Goal: Task Accomplishment & Management: Manage account settings

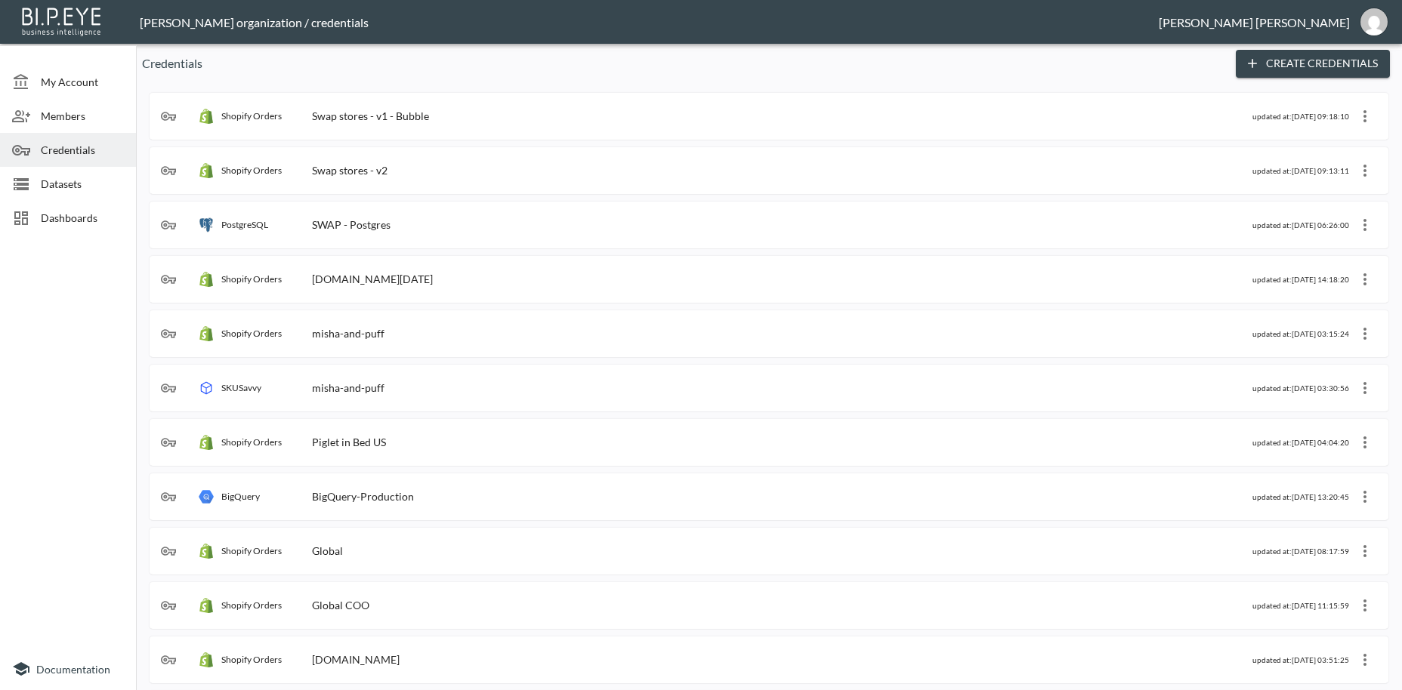
click at [69, 216] on span "Dashboards" at bounding box center [82, 218] width 83 height 16
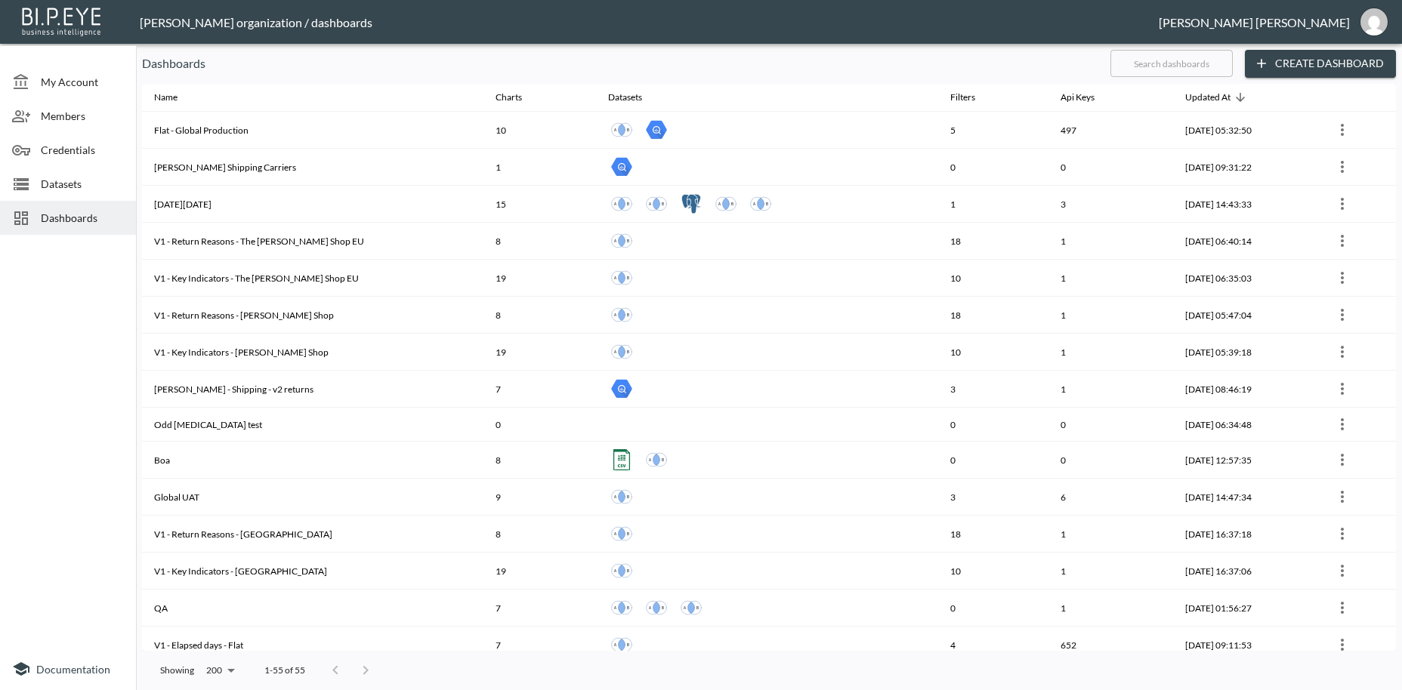
click at [1142, 61] on input "text" at bounding box center [1171, 64] width 122 height 38
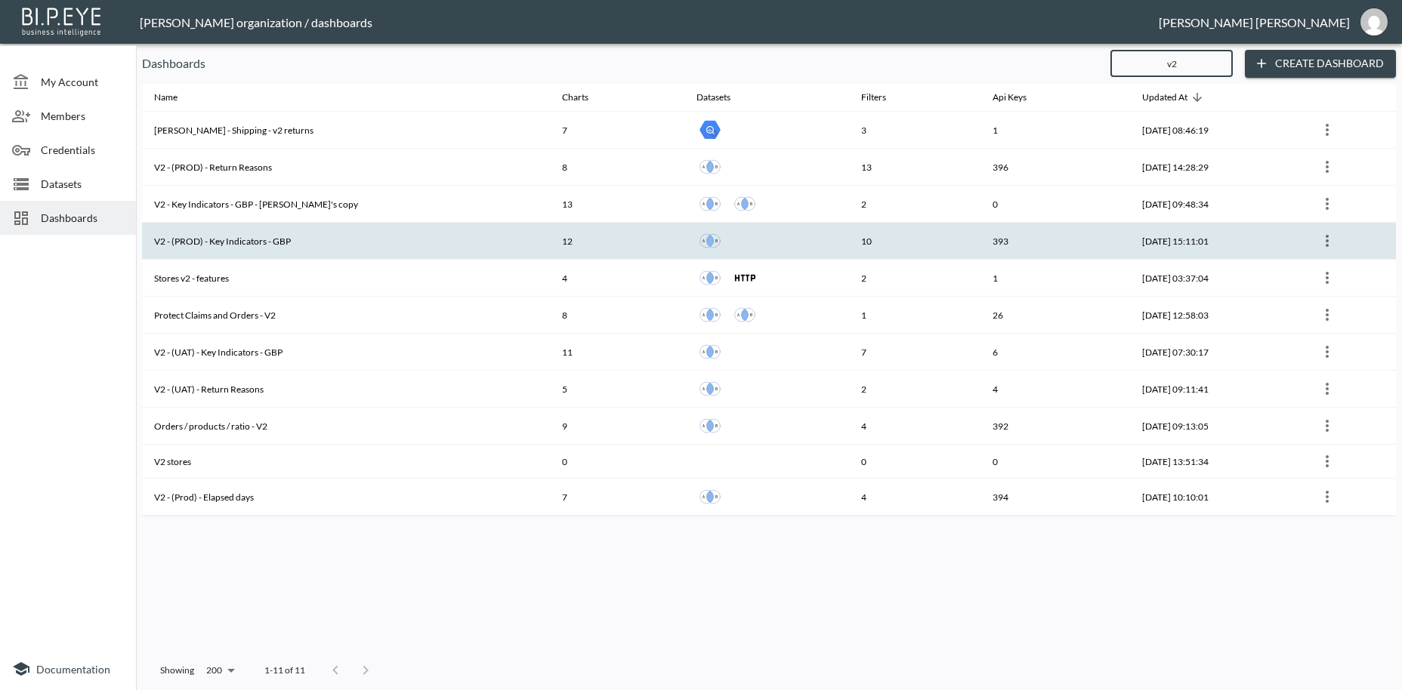
type input "v2"
click at [233, 243] on th "V2 - (PROD) - Key Indicators - GBP" at bounding box center [346, 241] width 408 height 37
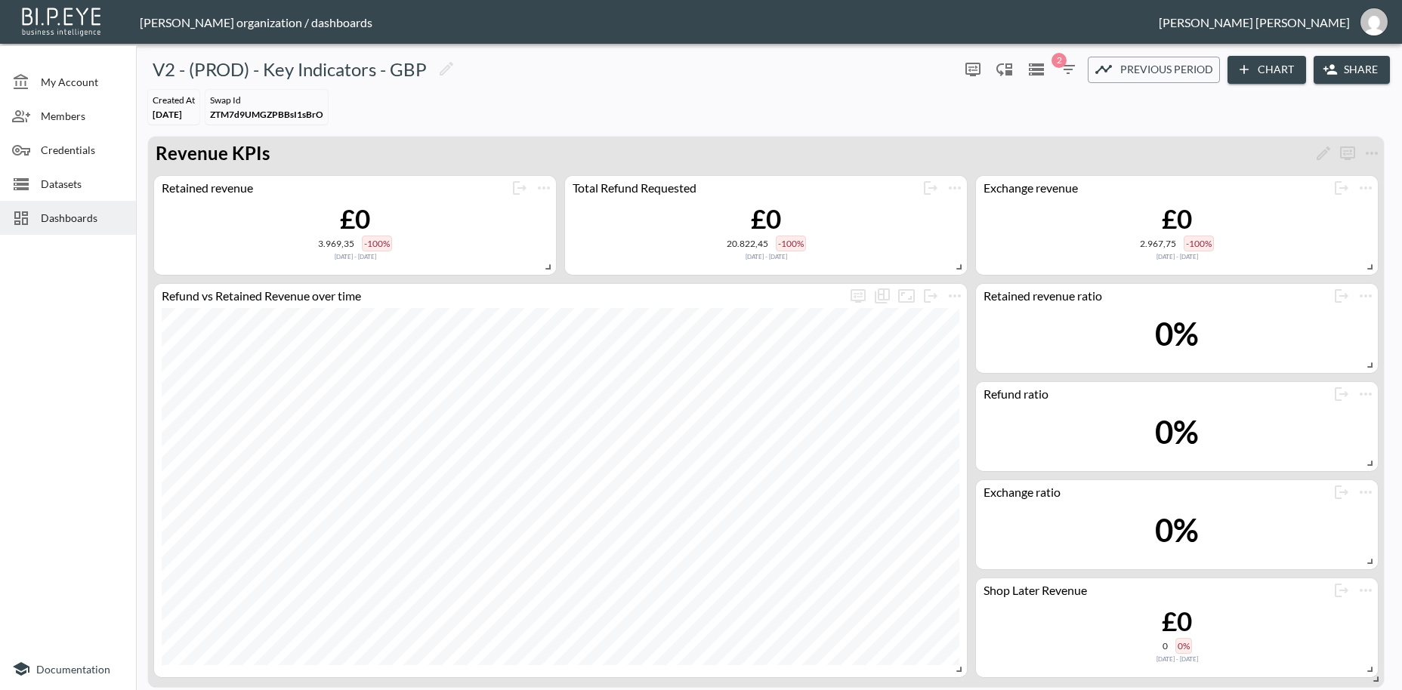
click at [1368, 69] on button "Share" at bounding box center [1352, 70] width 76 height 28
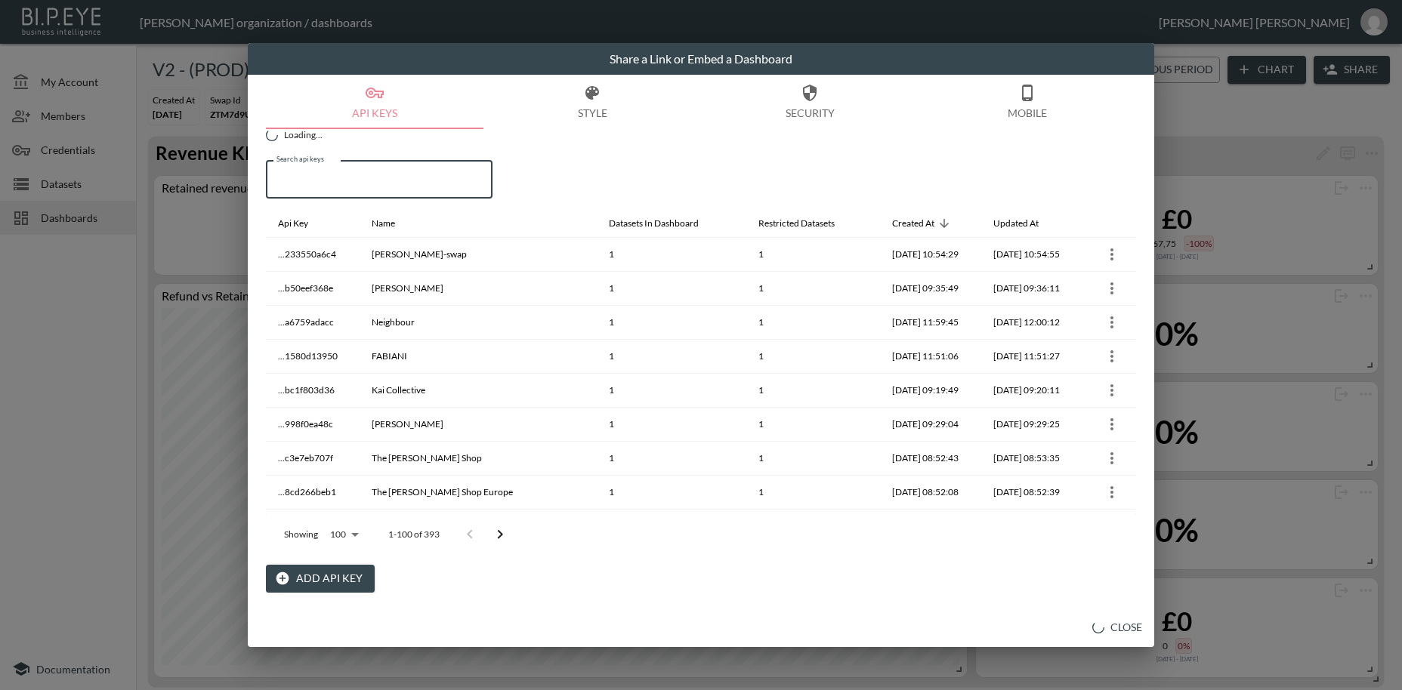
click at [328, 174] on input "Search api keys" at bounding box center [379, 180] width 227 height 38
paste input "TALA"
type input "TALA"
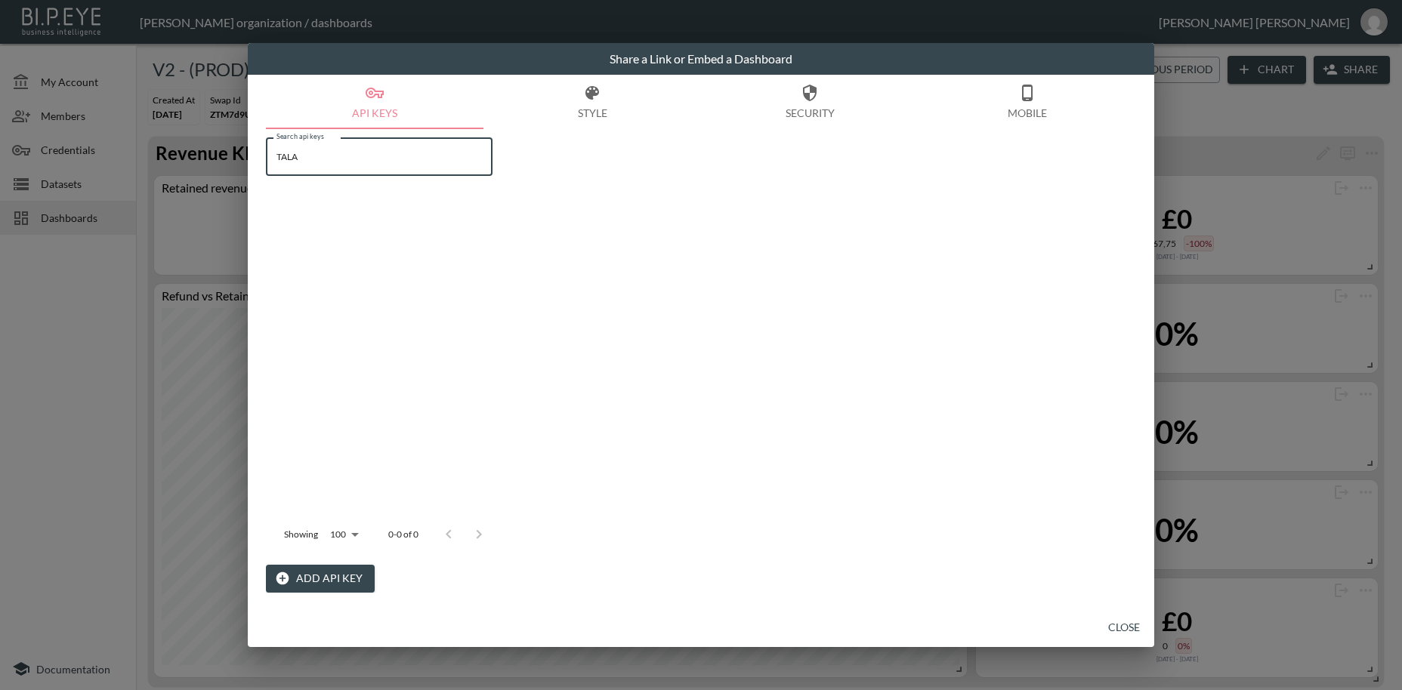
drag, startPoint x: 319, startPoint y: 162, endPoint x: 247, endPoint y: 152, distance: 72.4
click at [266, 152] on input "TALA" at bounding box center [379, 157] width 227 height 38
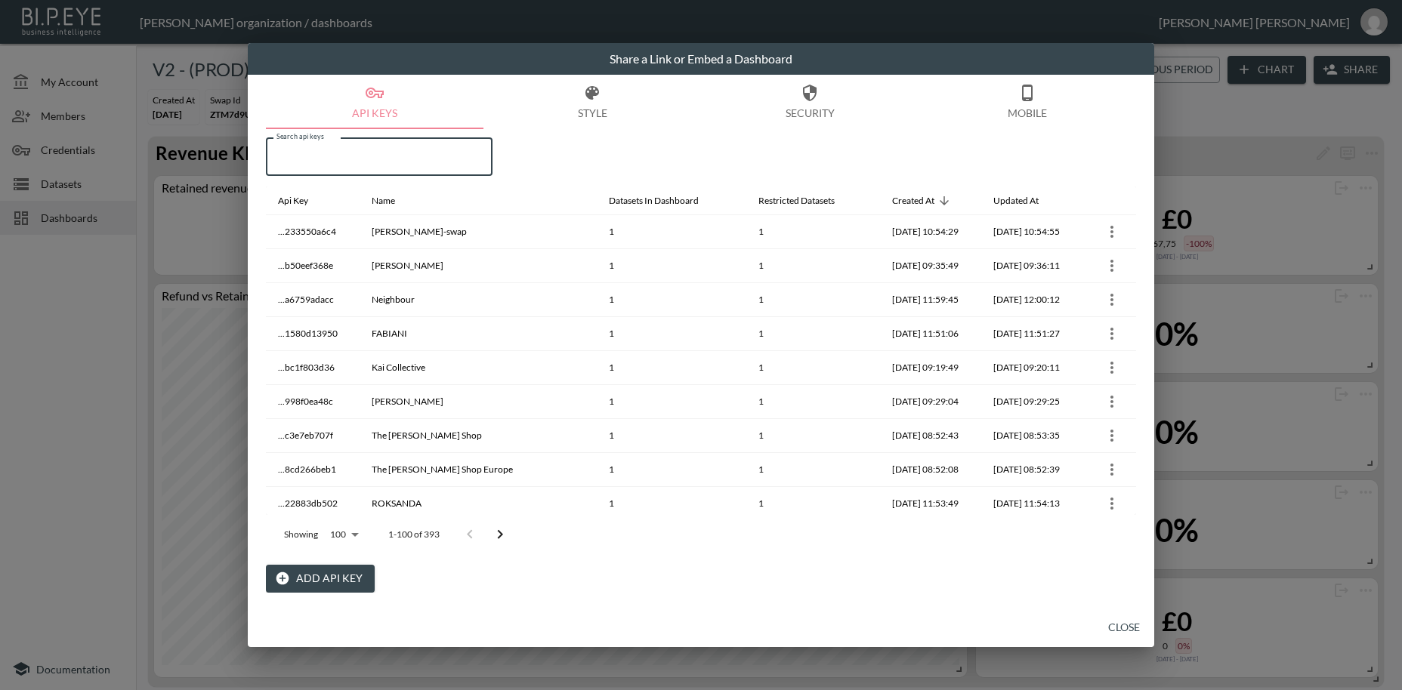
click at [329, 575] on button "Add API Key" at bounding box center [320, 579] width 109 height 28
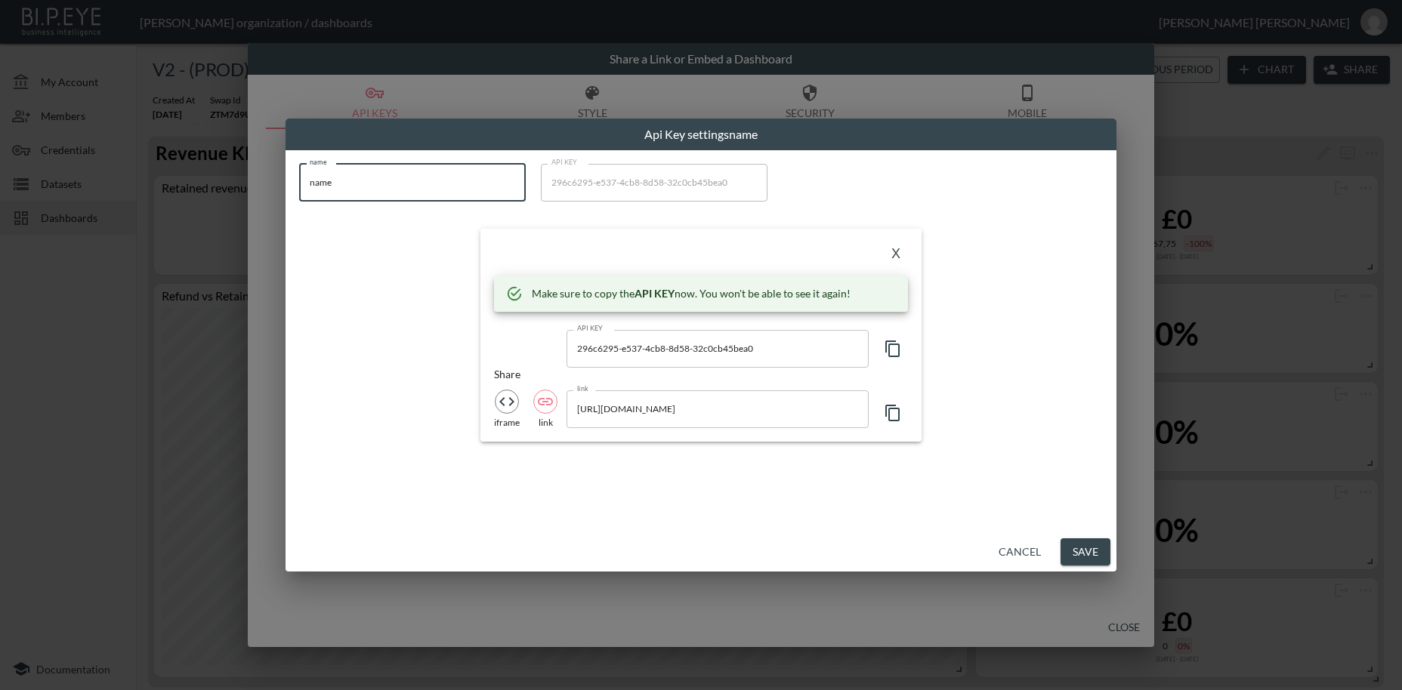
drag, startPoint x: 388, startPoint y: 185, endPoint x: 244, endPoint y: 179, distance: 144.4
click at [299, 179] on input "name" at bounding box center [412, 183] width 227 height 38
paste input "TALA"
type input "TALA"
click at [897, 353] on icon "button" at bounding box center [893, 349] width 18 height 18
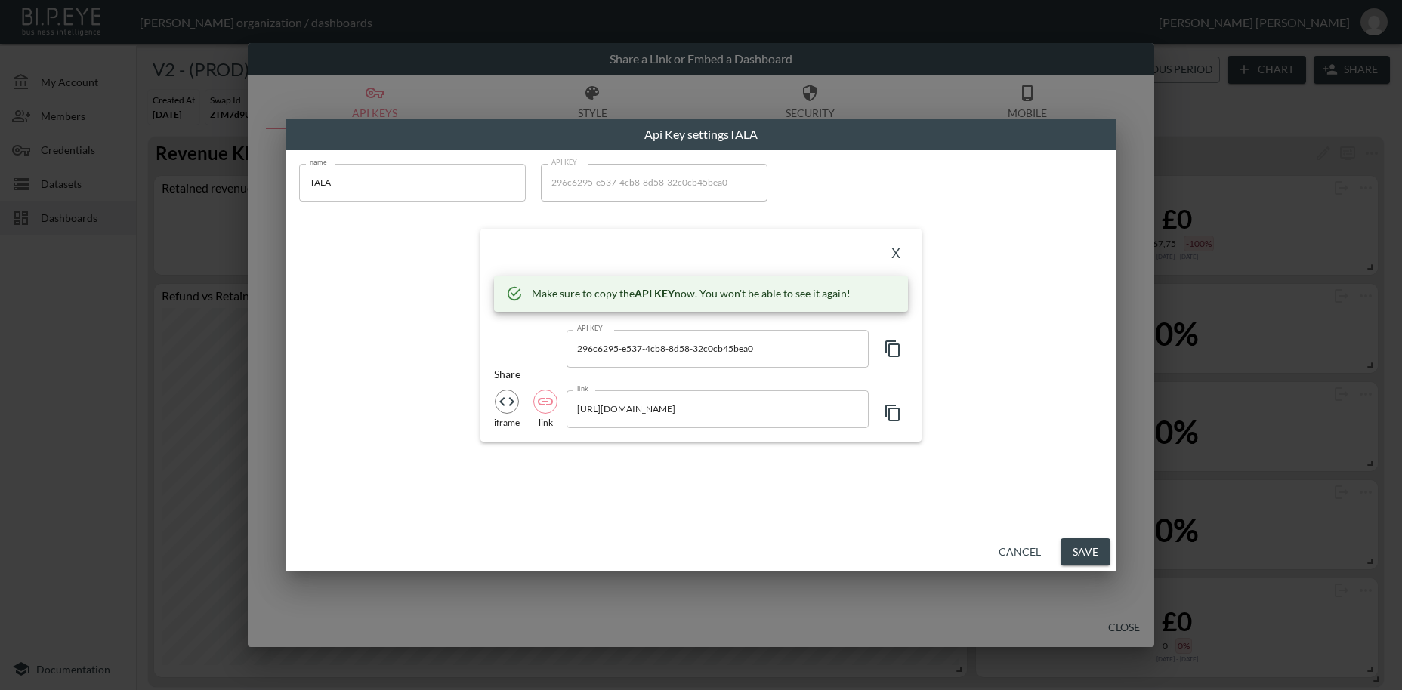
click at [897, 353] on icon "button" at bounding box center [893, 349] width 18 height 18
click at [891, 247] on button "X" at bounding box center [896, 254] width 24 height 24
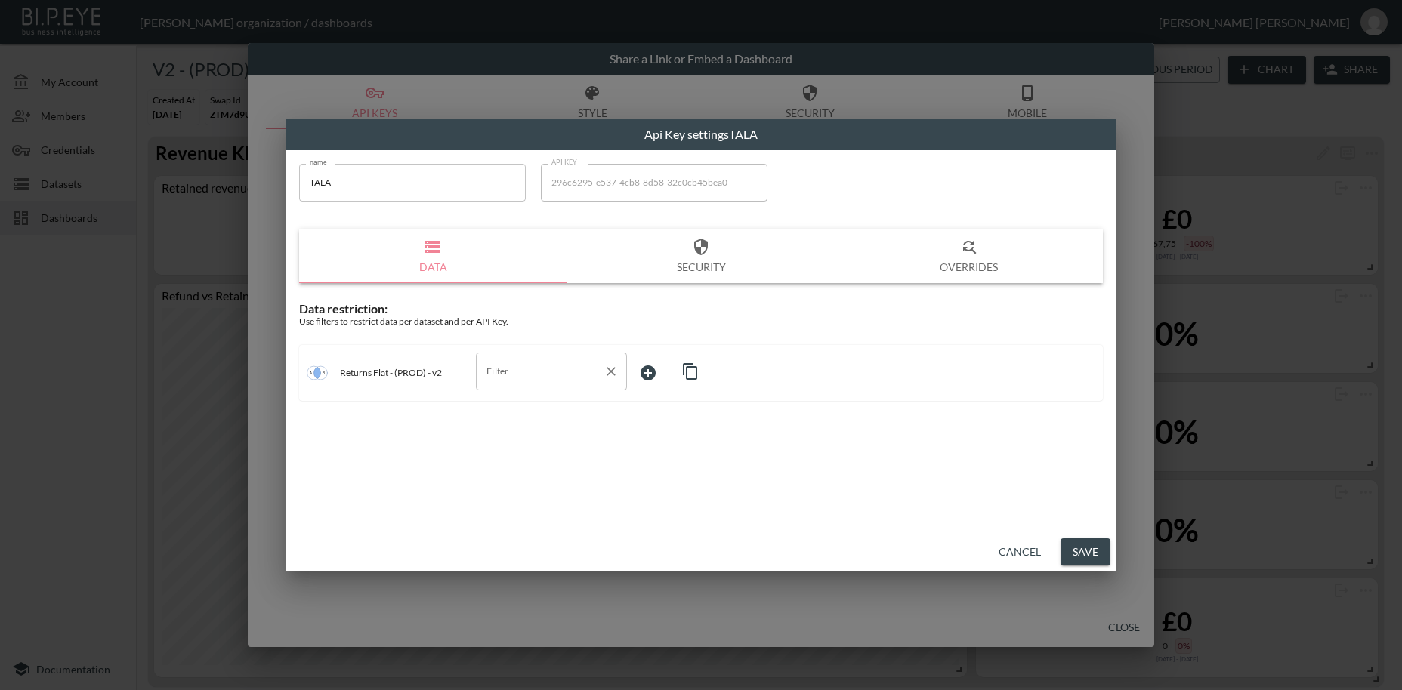
click at [532, 377] on input "Filter" at bounding box center [540, 372] width 115 height 24
click at [524, 410] on span "swap_id" at bounding box center [551, 408] width 127 height 14
type input "swap_id"
click at [657, 371] on body "BI.P.EYE, Interactive Analytics Dashboards - app [PERSON_NAME] organization / d…" at bounding box center [701, 345] width 1402 height 690
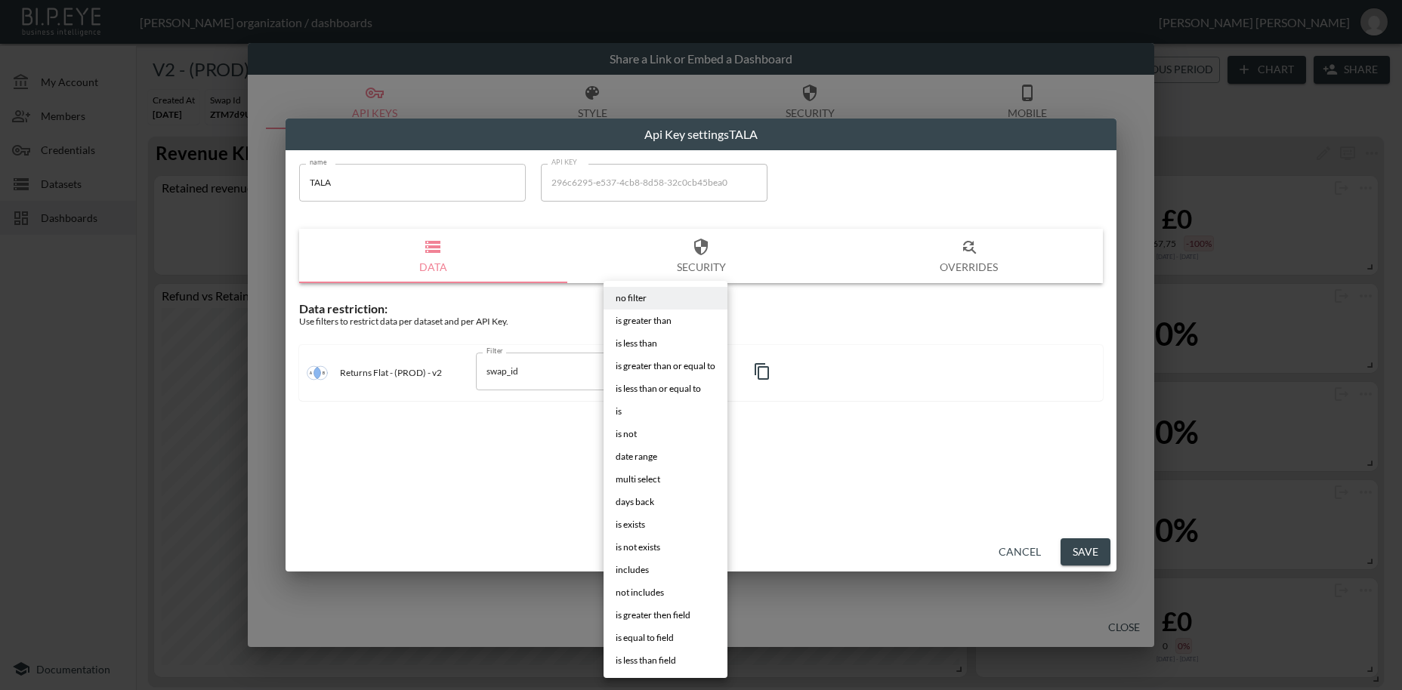
click at [629, 412] on li "is" at bounding box center [666, 411] width 124 height 23
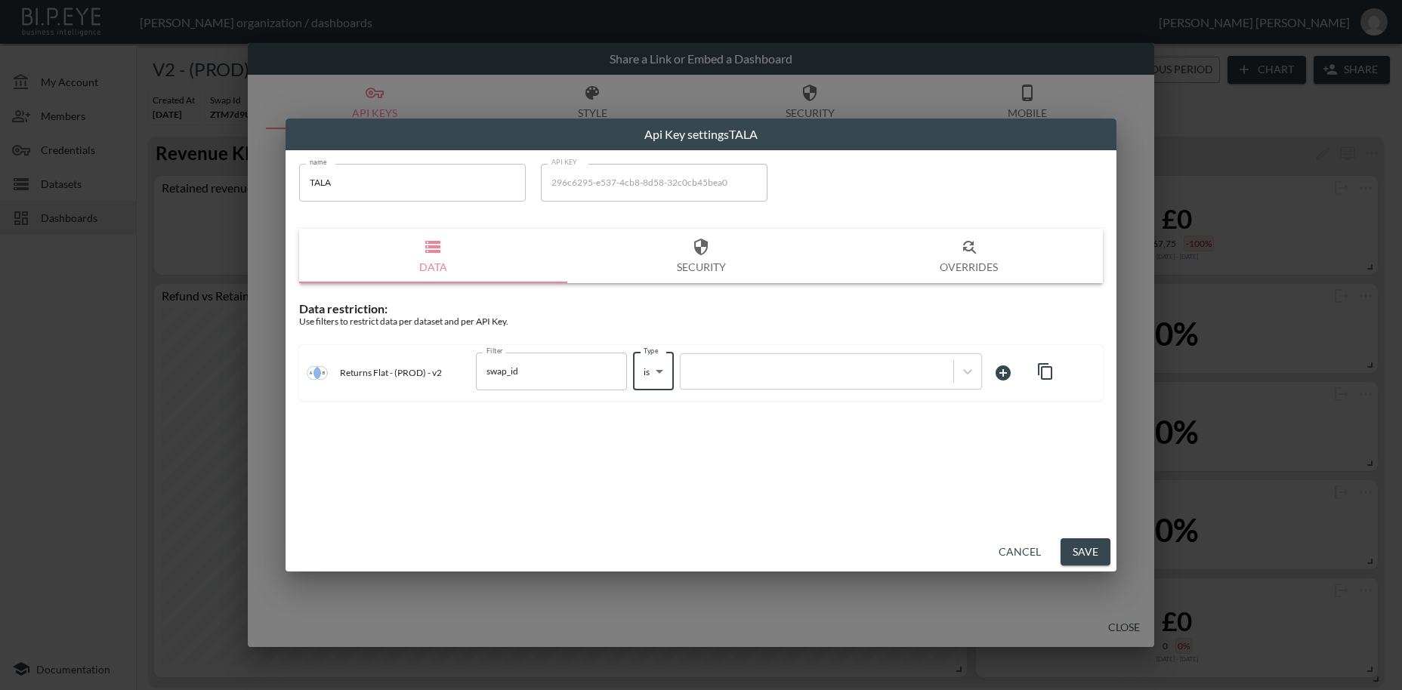
type input "is"
click at [731, 366] on div at bounding box center [817, 371] width 258 height 14
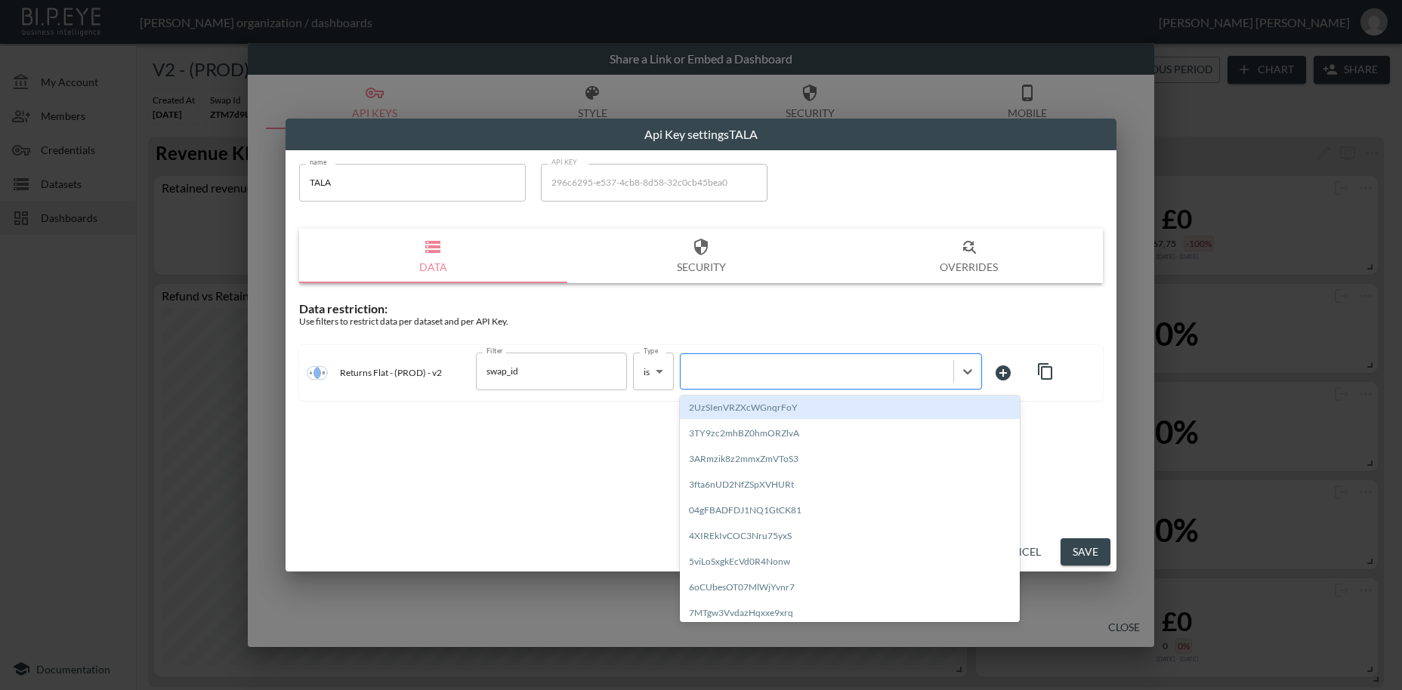
paste input "5xCSO5hpEY3uWRy6xMio"
type input "5xCSO5hpEY3uWRy6xMio"
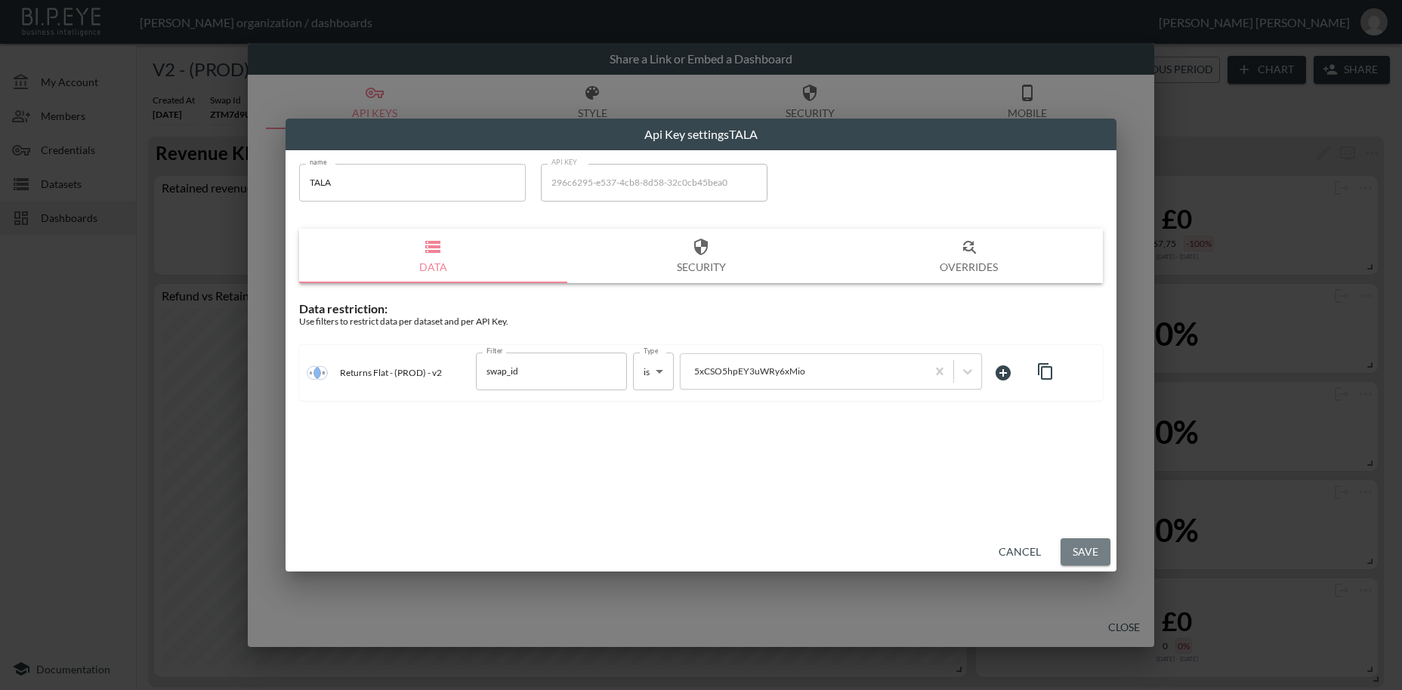
click at [1091, 558] on button "Save" at bounding box center [1086, 553] width 50 height 28
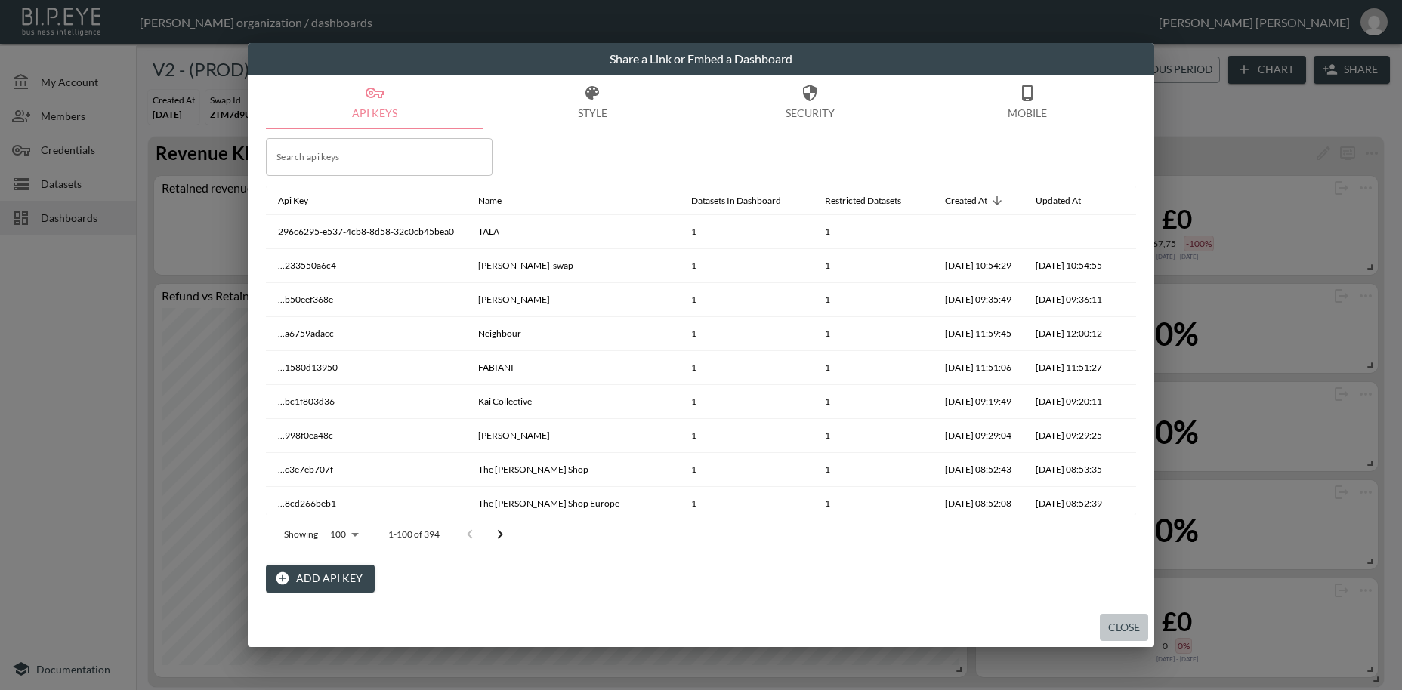
click at [1129, 622] on button "Close" at bounding box center [1124, 628] width 48 height 28
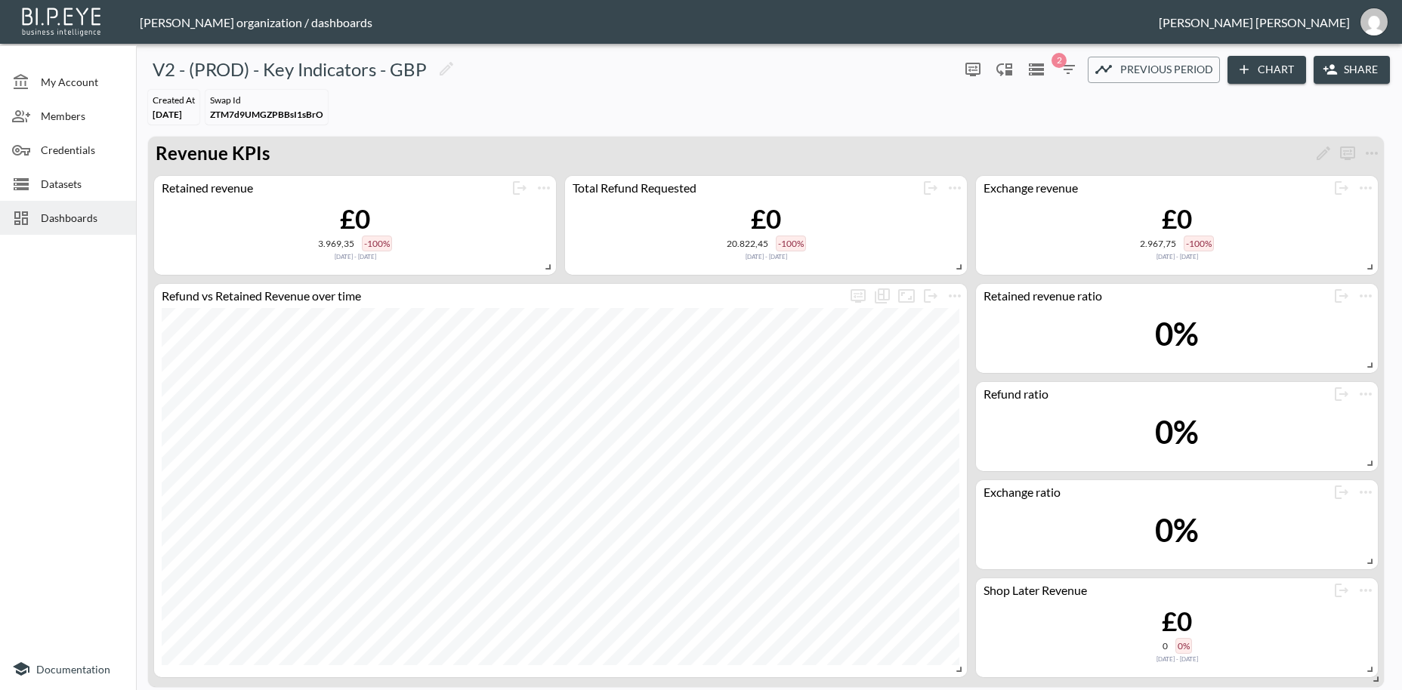
click at [84, 220] on span "Dashboards" at bounding box center [82, 218] width 83 height 16
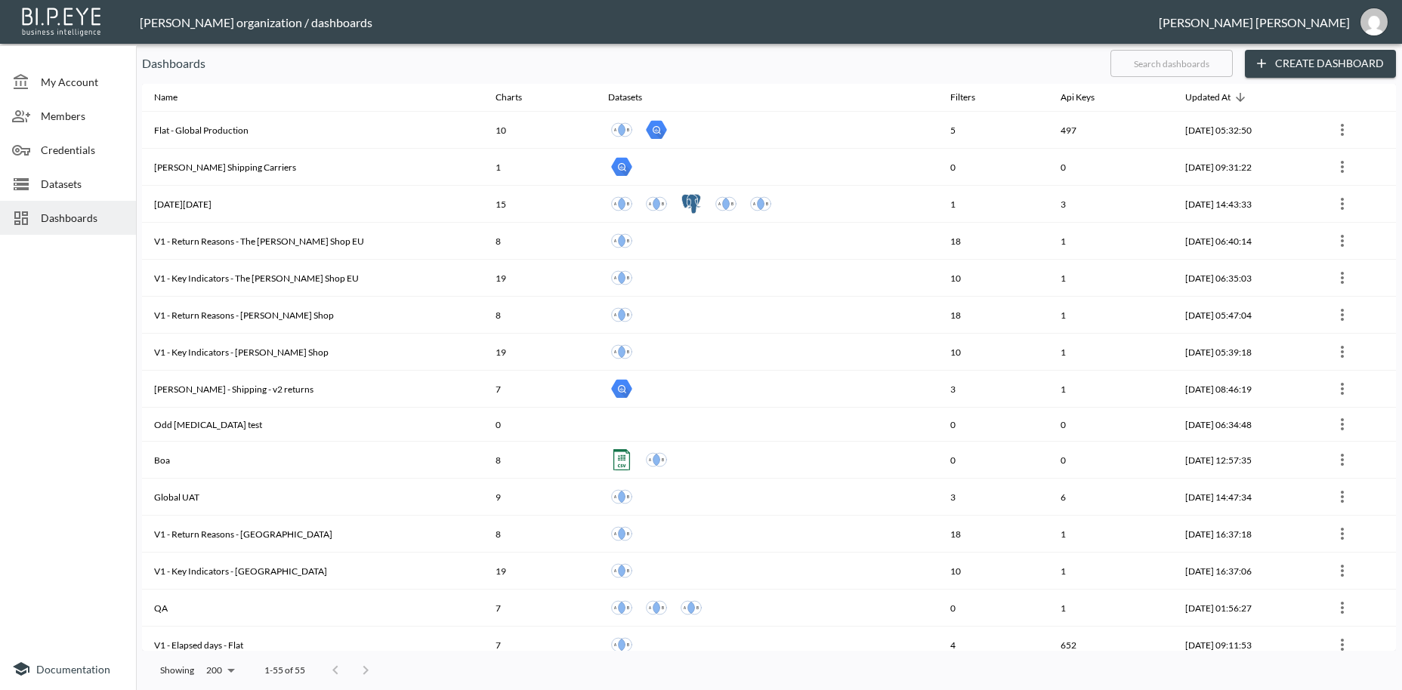
click at [1112, 62] on input "text" at bounding box center [1171, 64] width 122 height 38
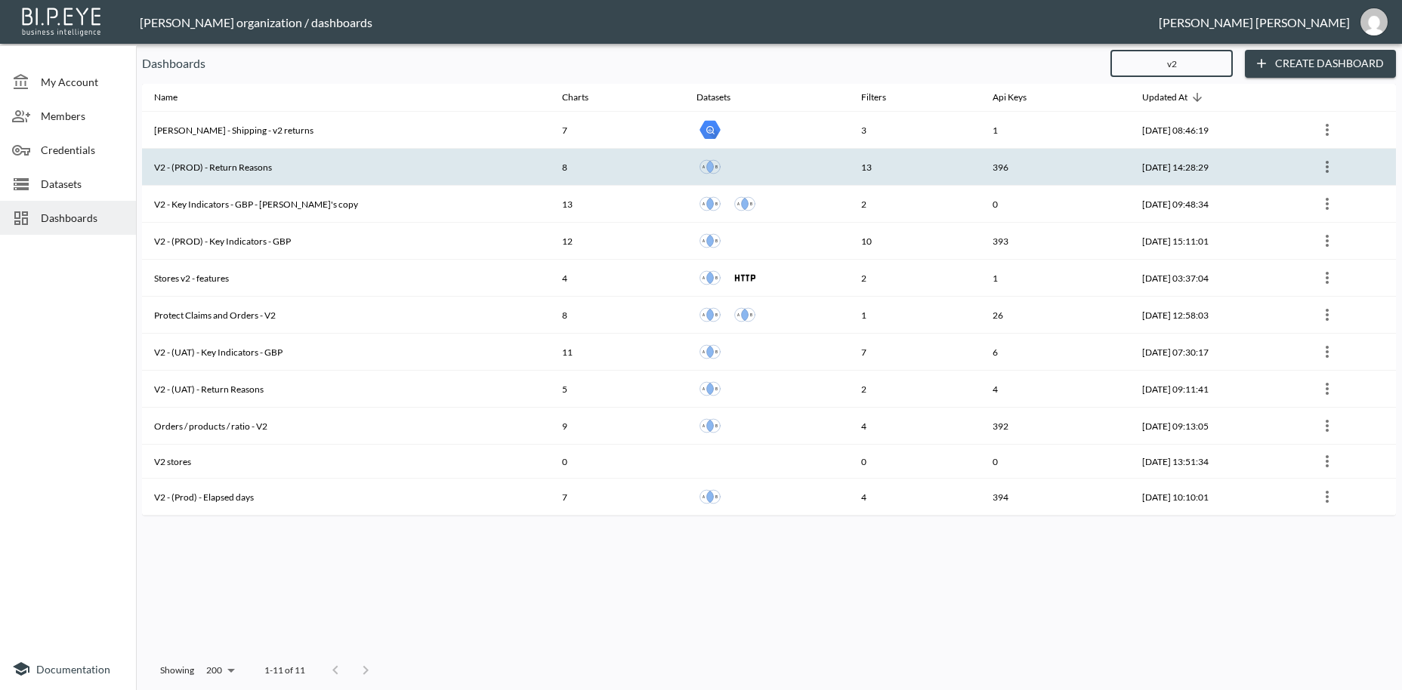
type input "v2"
click at [259, 168] on th "V2 - (PROD) - Return Reasons" at bounding box center [346, 167] width 408 height 37
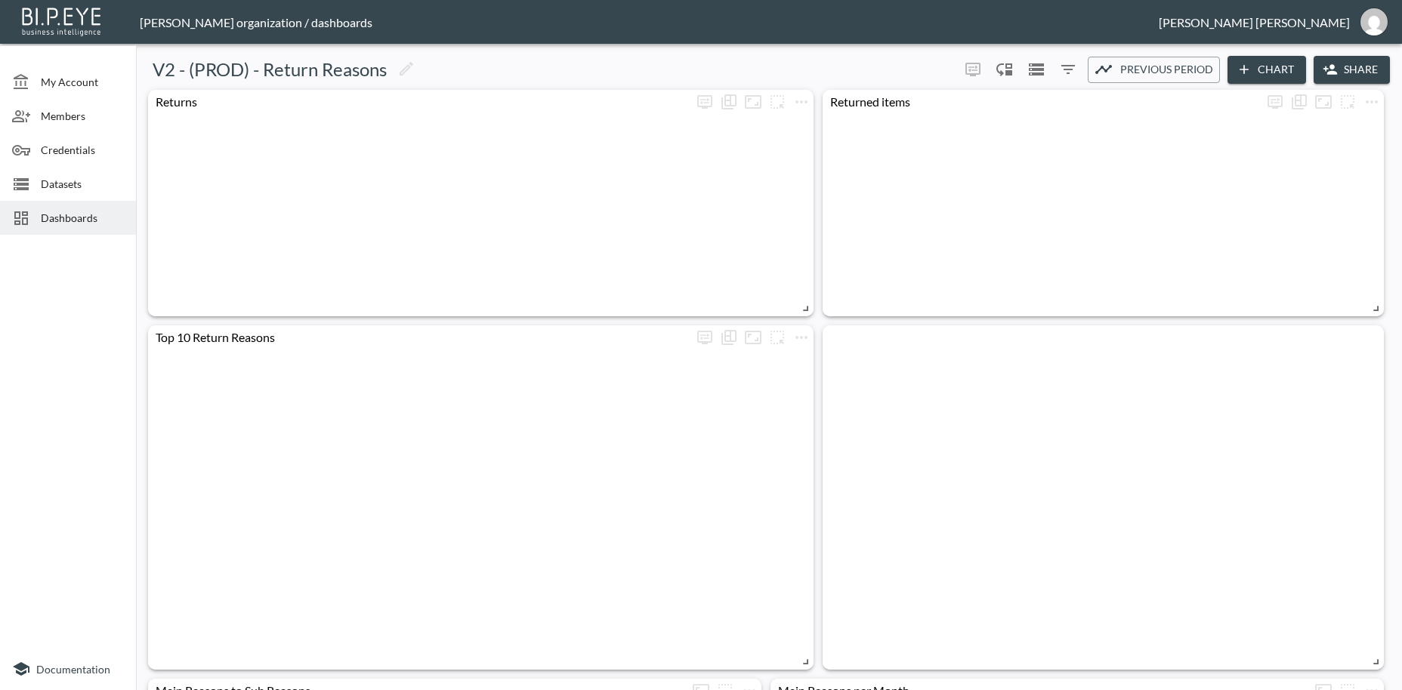
click at [1350, 71] on button "Share" at bounding box center [1352, 70] width 76 height 28
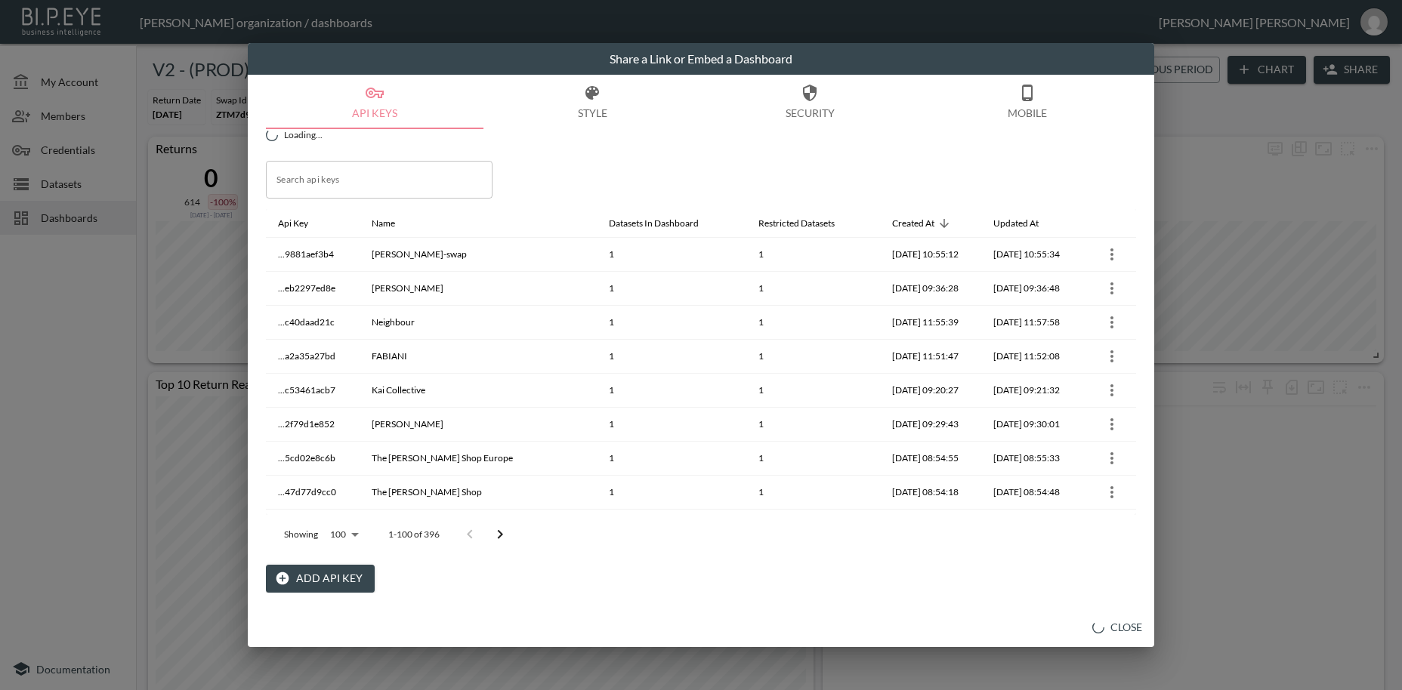
click at [324, 584] on button "Add API Key" at bounding box center [320, 579] width 109 height 28
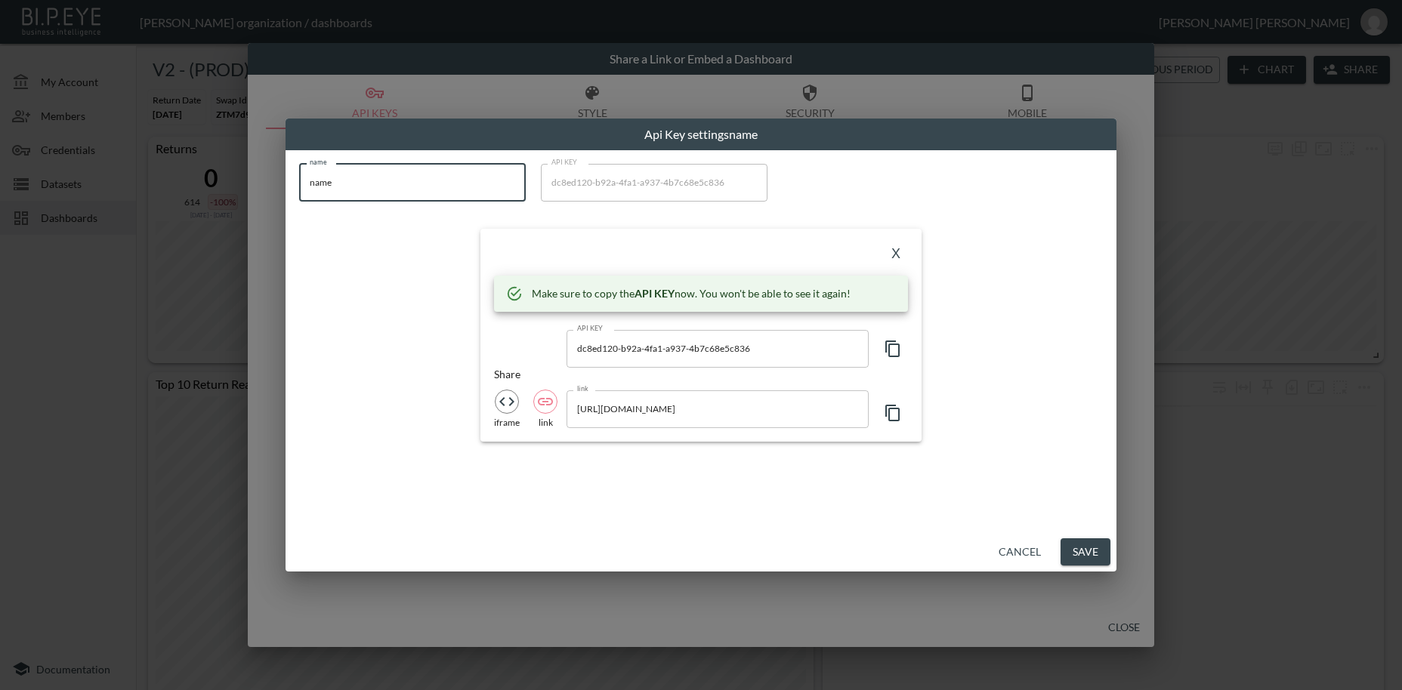
drag, startPoint x: 346, startPoint y: 196, endPoint x: 293, endPoint y: 184, distance: 54.2
click at [299, 184] on input "name" at bounding box center [412, 183] width 227 height 38
paste input "TALA"
type input "TALA"
click at [891, 348] on icon "button" at bounding box center [893, 349] width 18 height 18
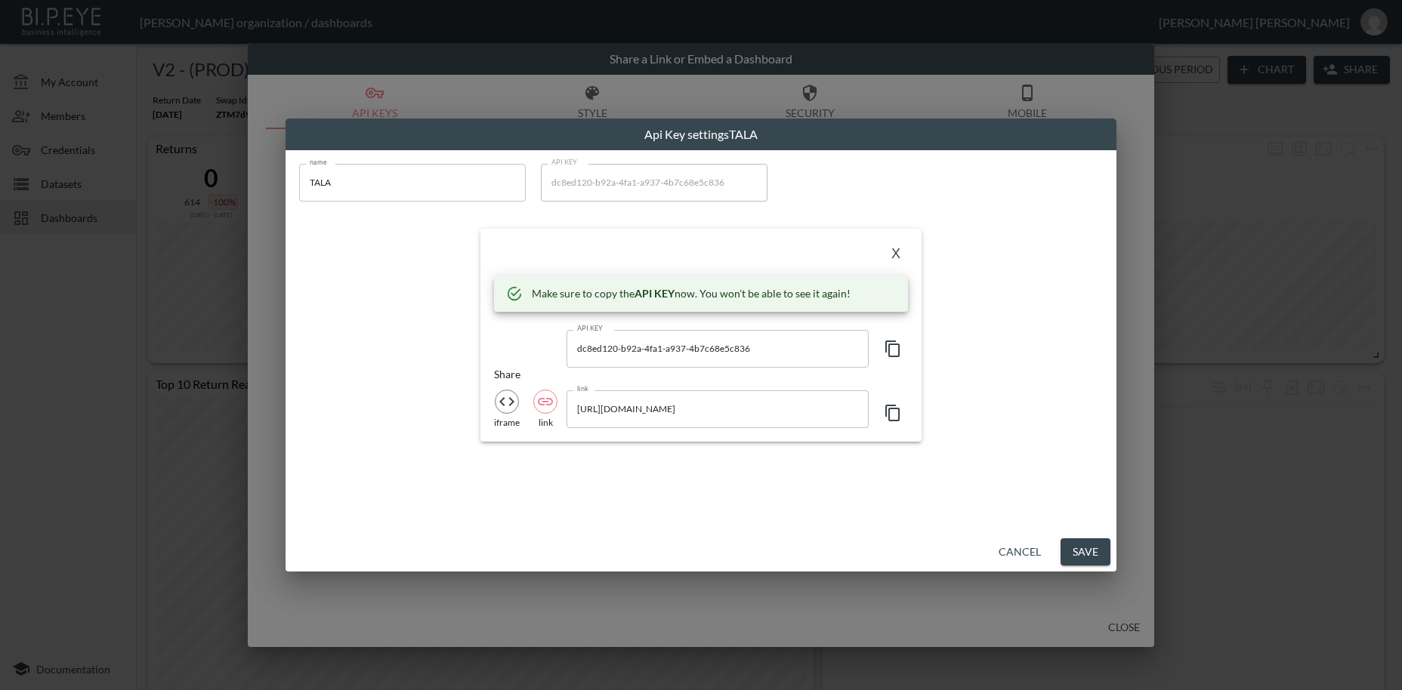
click at [891, 348] on icon "button" at bounding box center [893, 349] width 18 height 18
click at [897, 253] on button "X" at bounding box center [896, 254] width 24 height 24
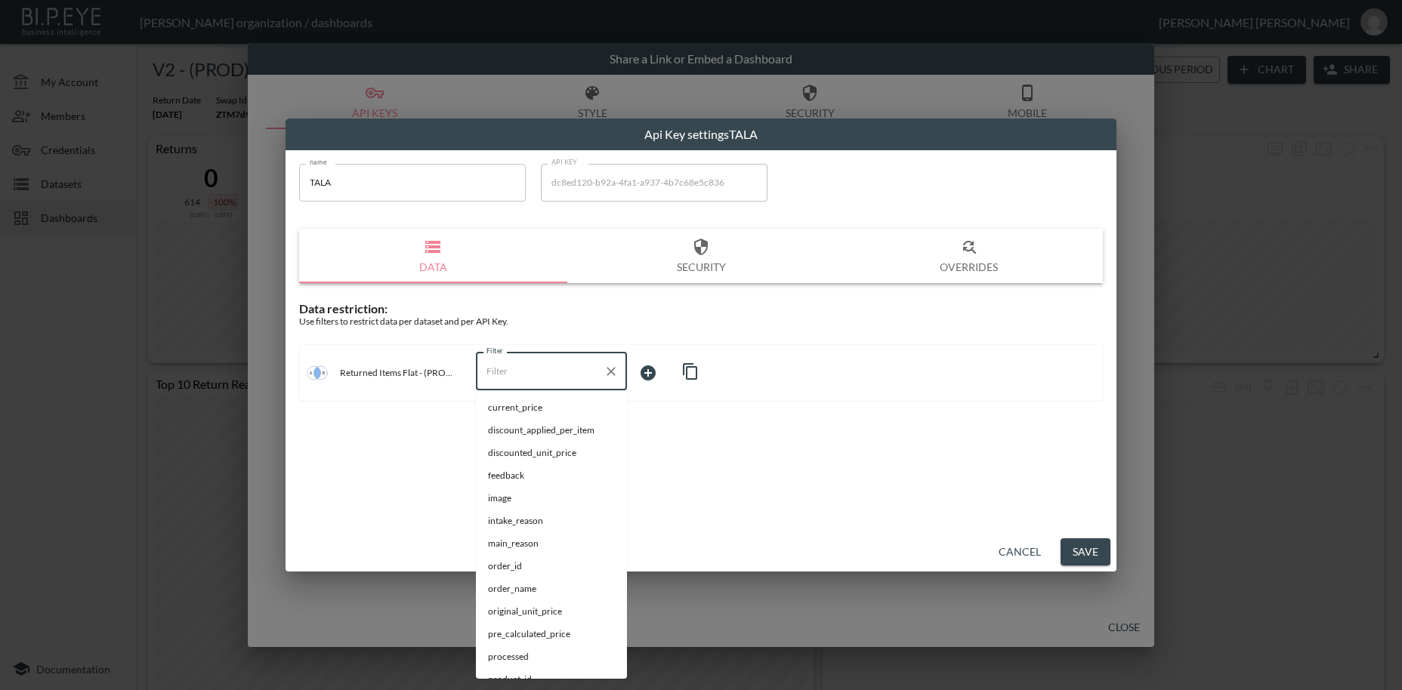
click at [508, 366] on input "Filter" at bounding box center [540, 372] width 115 height 24
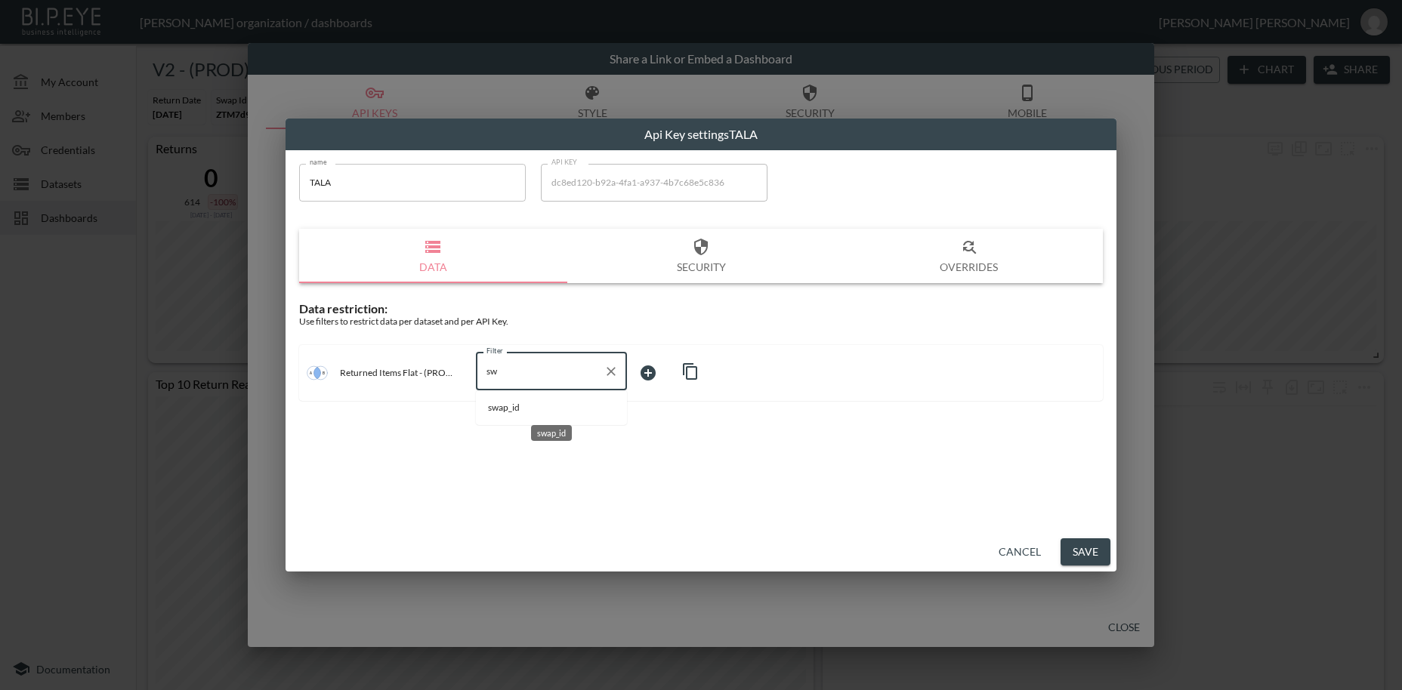
click at [520, 409] on span "swap_id" at bounding box center [551, 408] width 127 height 14
type input "swap_id"
click at [650, 374] on body "BI.P.EYE, Interactive Analytics Dashboards - app [PERSON_NAME] organization / d…" at bounding box center [701, 345] width 1402 height 690
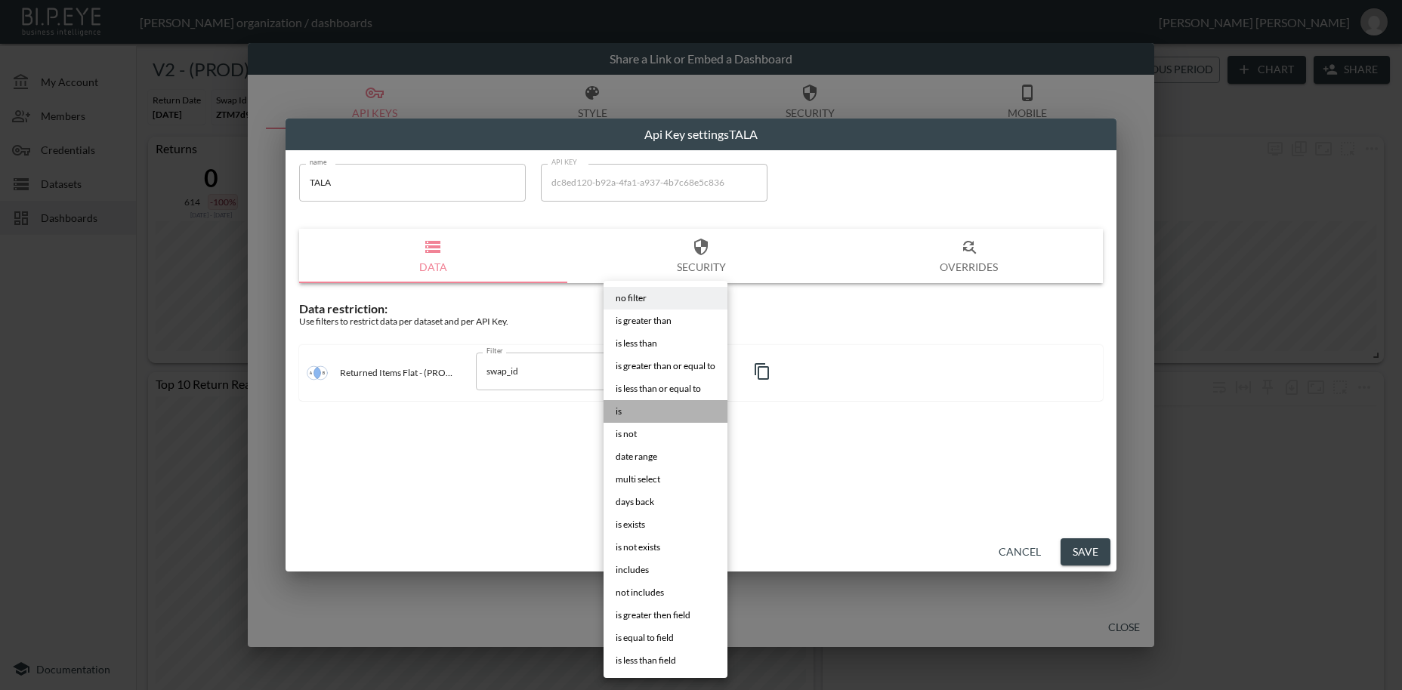
click at [628, 412] on li "is" at bounding box center [666, 411] width 124 height 23
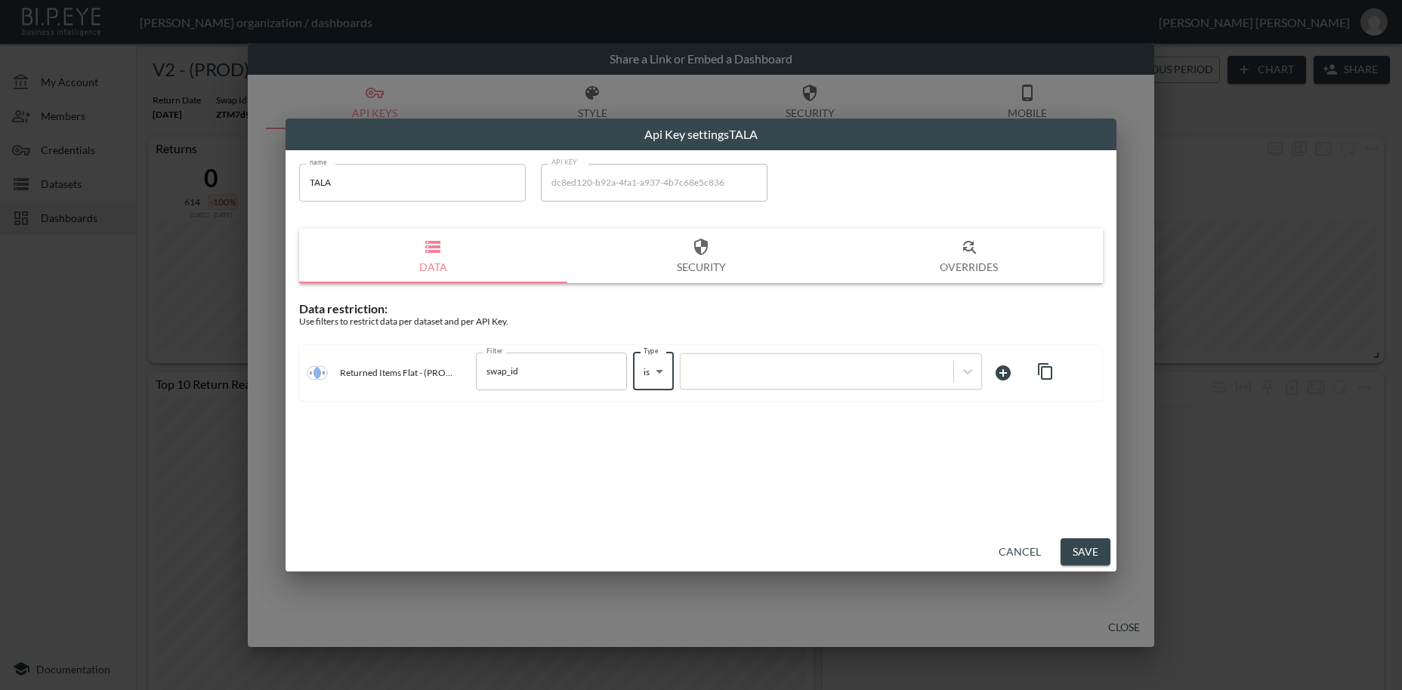
type input "is"
click at [742, 372] on div at bounding box center [817, 371] width 258 height 14
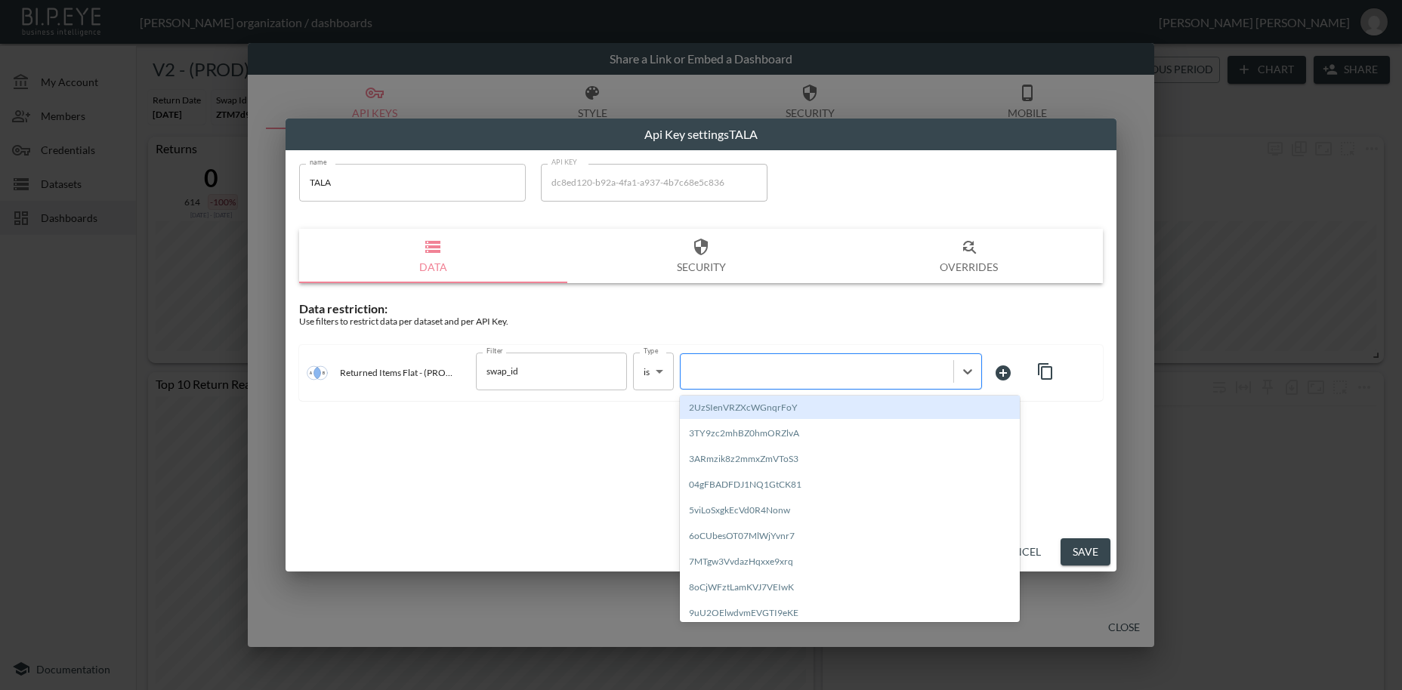
paste input "5xCSO5hpEY3uWRy6xMio"
type input "5xCSO5hpEY3uWRy6xMio"
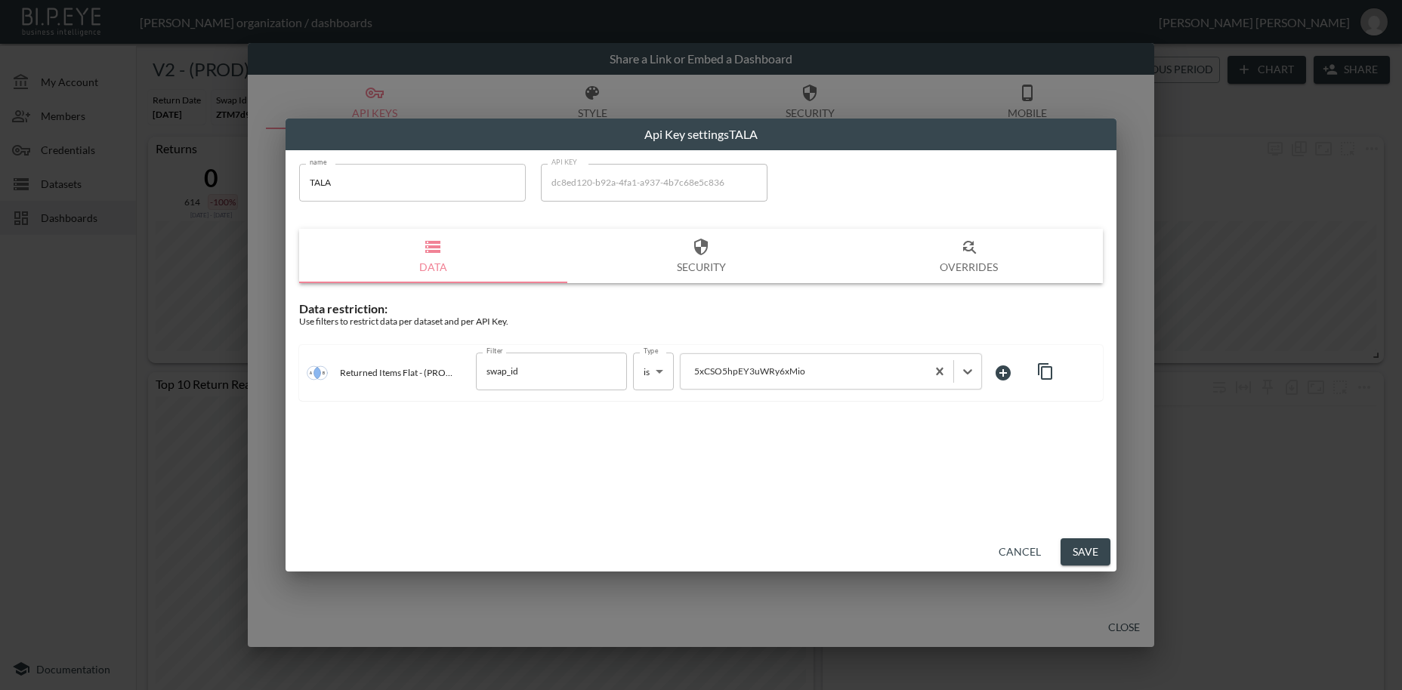
click at [1087, 559] on button "Save" at bounding box center [1086, 553] width 50 height 28
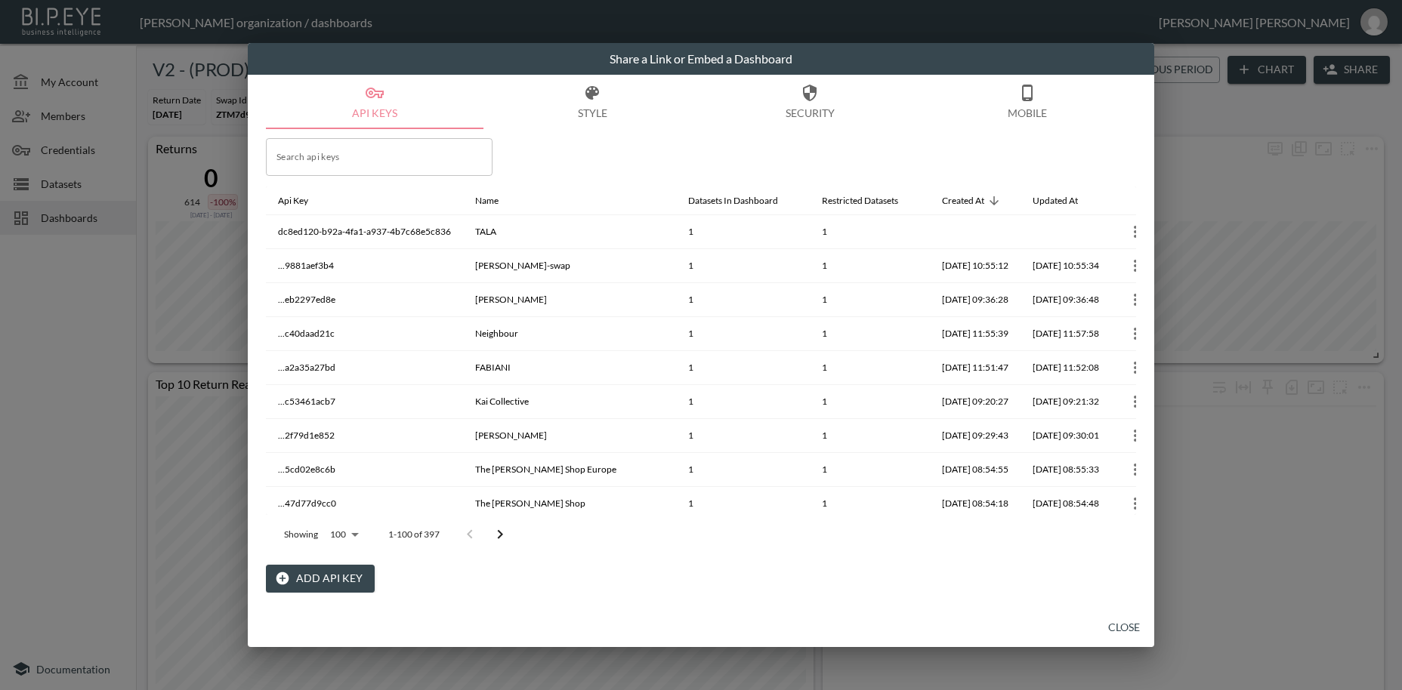
click at [1133, 624] on button "Close" at bounding box center [1124, 628] width 48 height 28
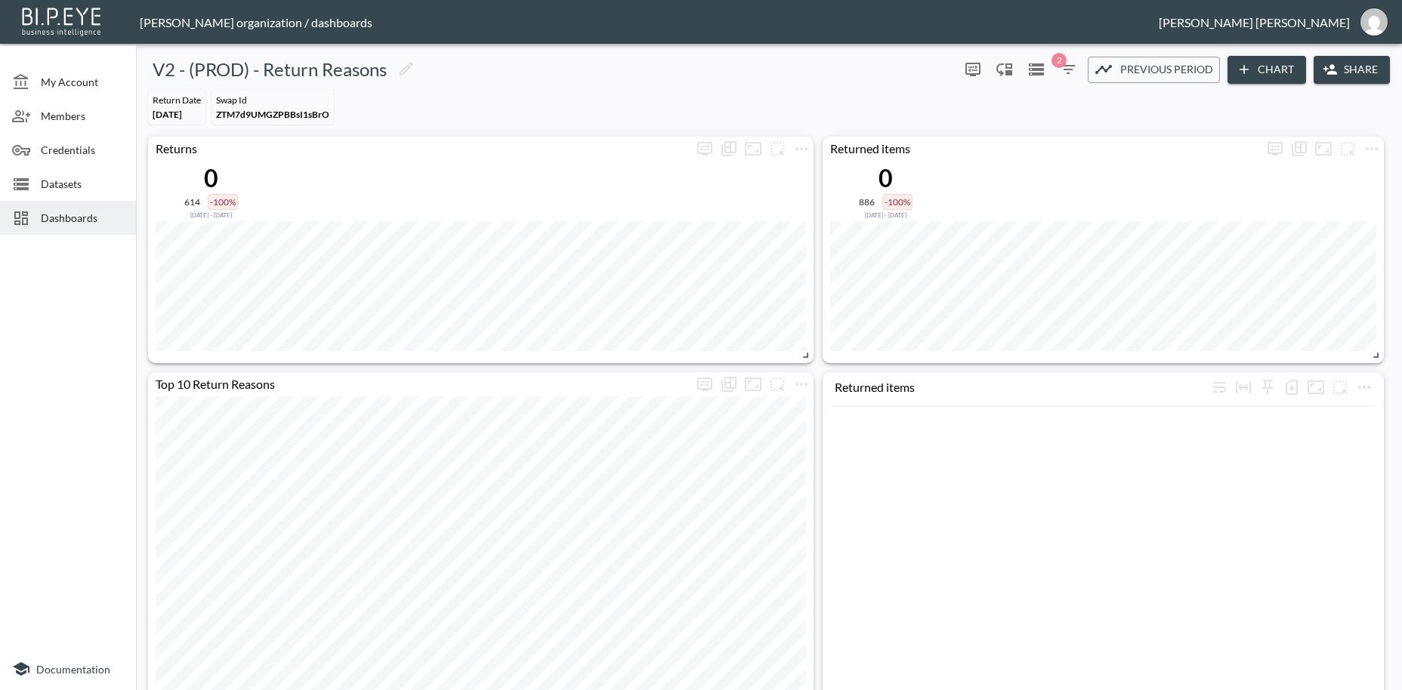
click at [63, 218] on span "Dashboards" at bounding box center [82, 218] width 83 height 16
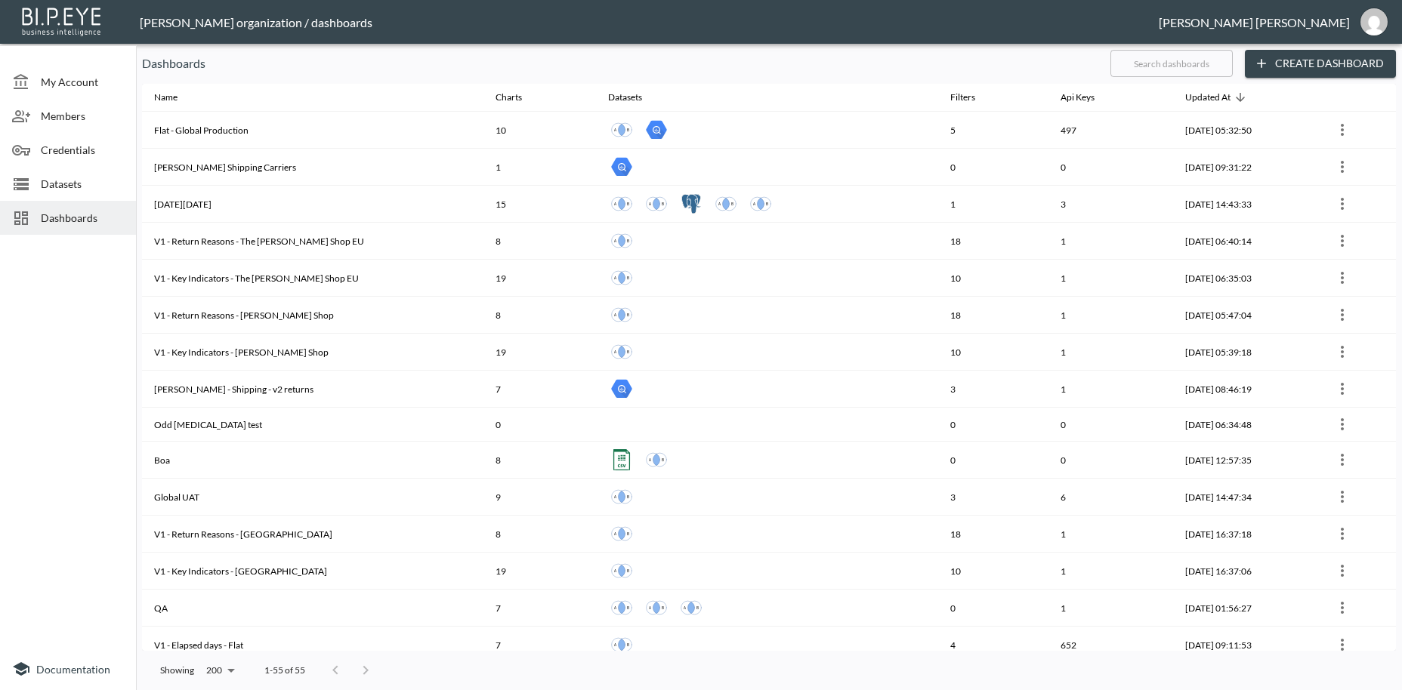
click at [1152, 64] on input "text" at bounding box center [1171, 64] width 122 height 38
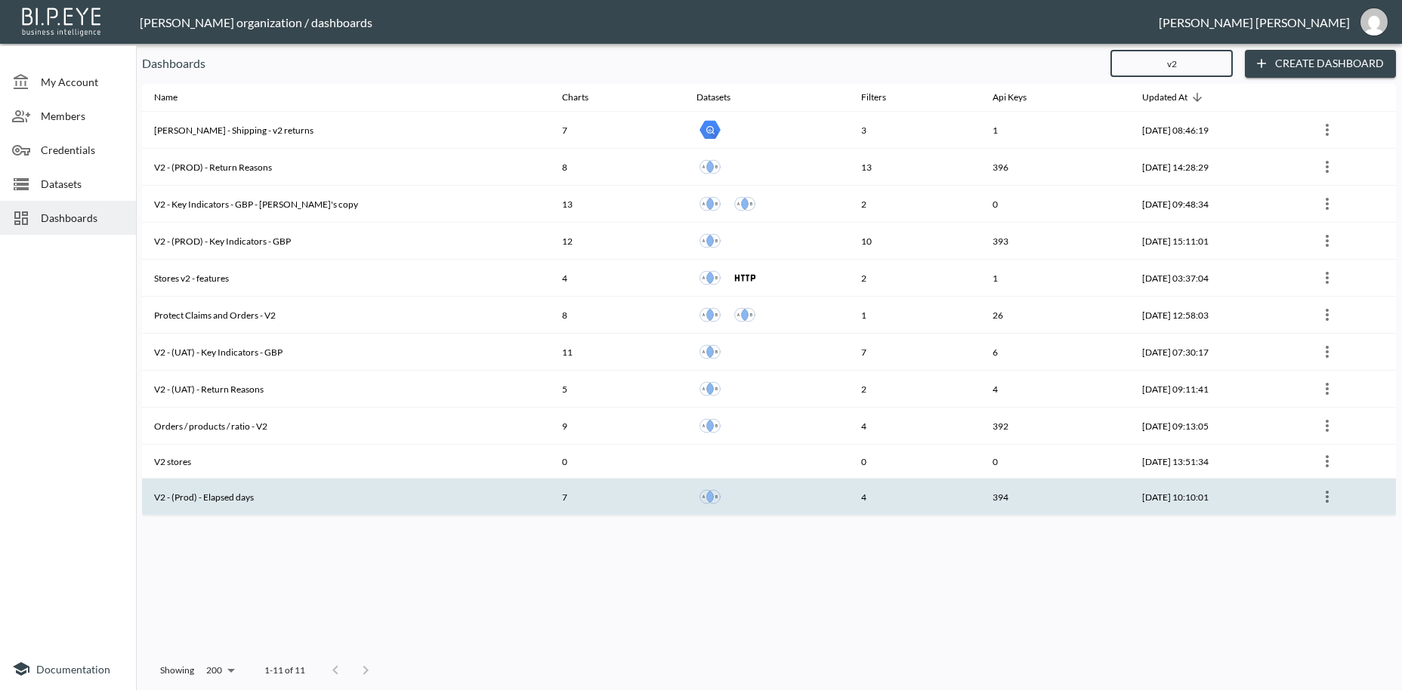
type input "v2"
click at [346, 502] on th "V2 - (Prod) - Elapsed days" at bounding box center [346, 497] width 408 height 37
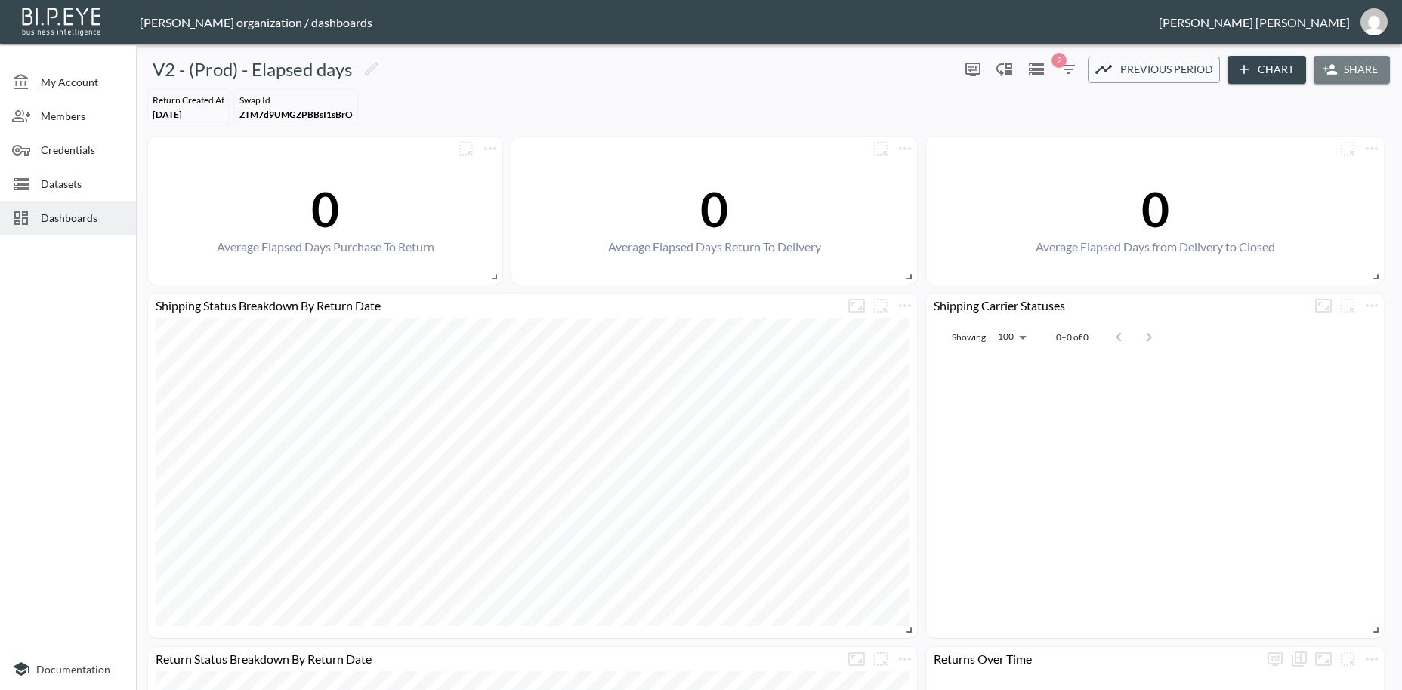
click at [1357, 74] on button "Share" at bounding box center [1352, 70] width 76 height 28
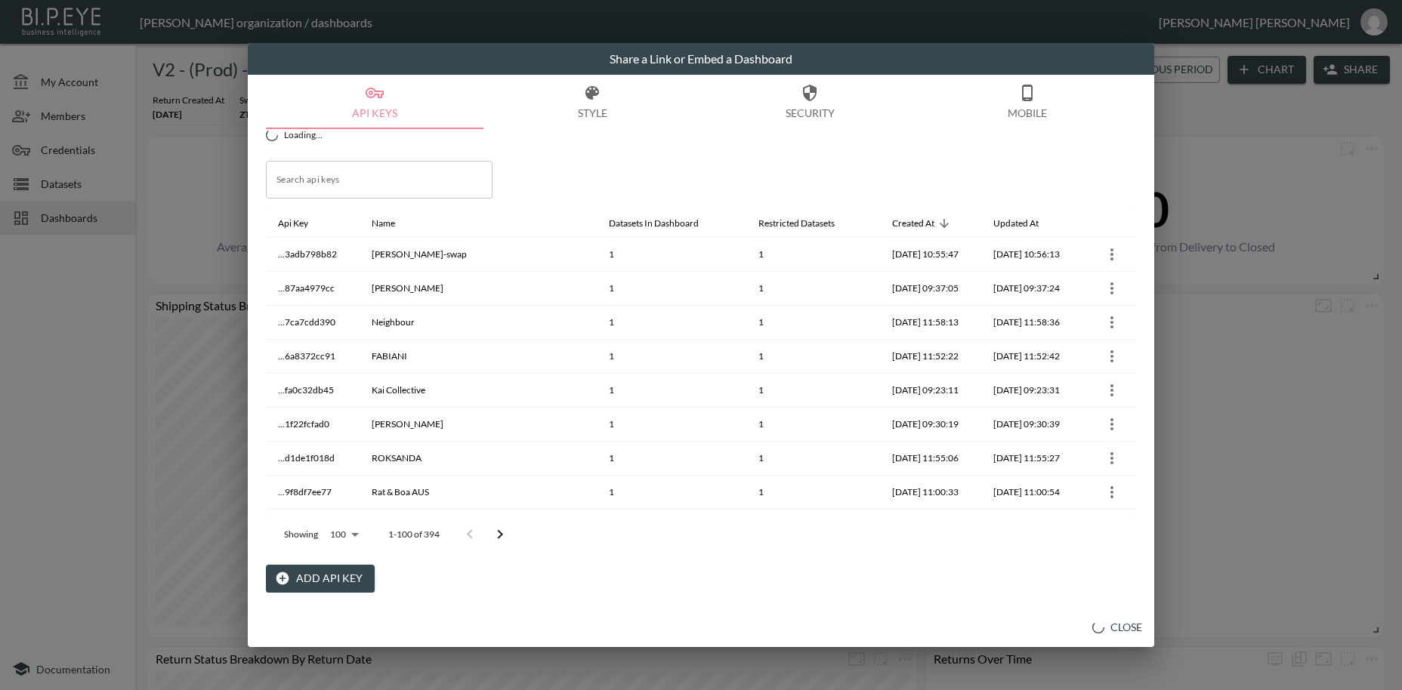
click at [330, 578] on button "Add API Key" at bounding box center [320, 579] width 109 height 28
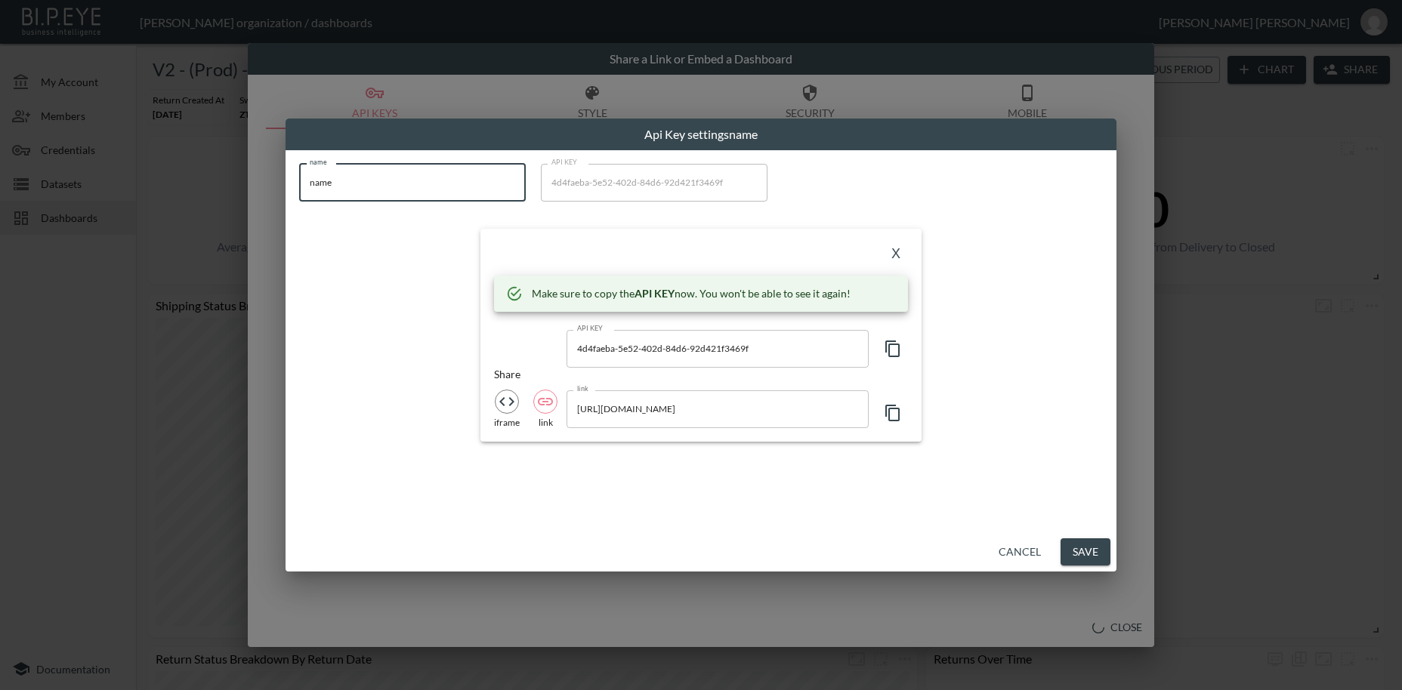
drag, startPoint x: 372, startPoint y: 187, endPoint x: 270, endPoint y: 173, distance: 102.2
click at [299, 173] on input "name" at bounding box center [412, 183] width 227 height 38
paste input "TALA"
type input "TALA"
click at [891, 351] on icon "button" at bounding box center [893, 349] width 18 height 18
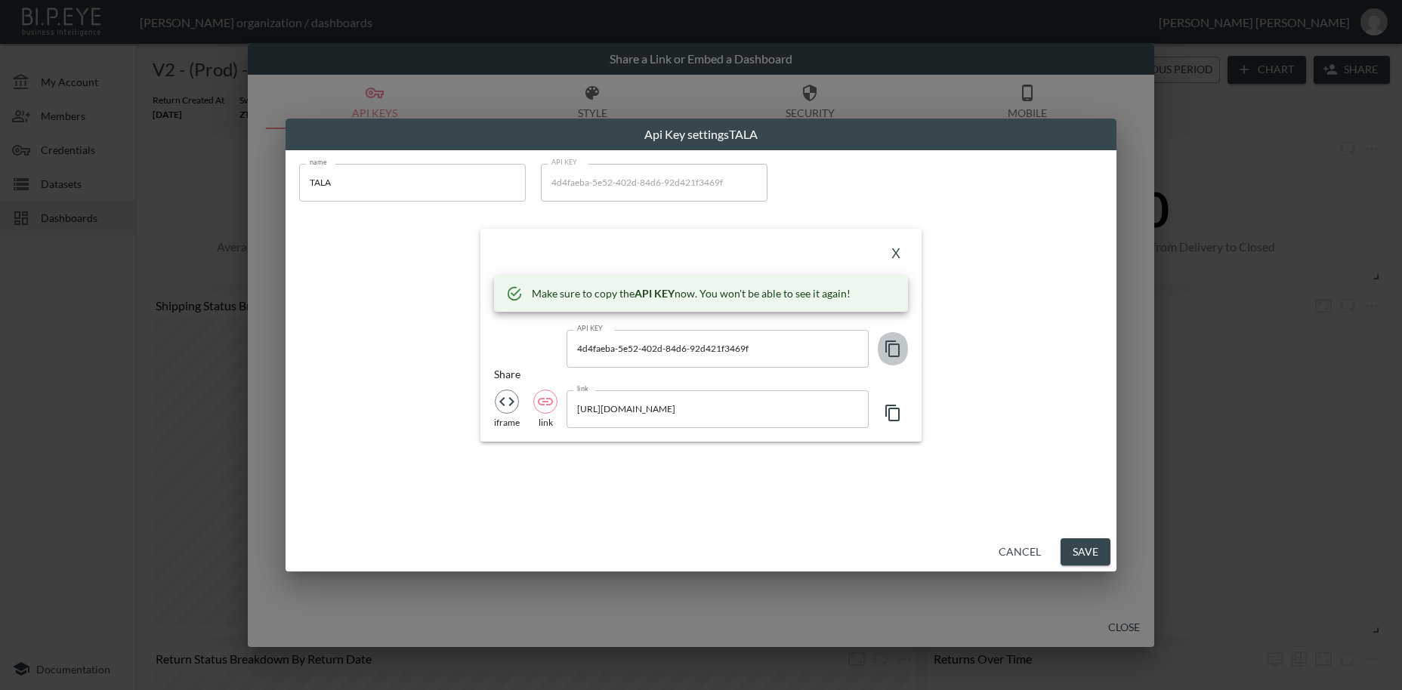
click at [891, 351] on icon "button" at bounding box center [893, 349] width 18 height 18
click at [898, 252] on button "X" at bounding box center [896, 254] width 24 height 24
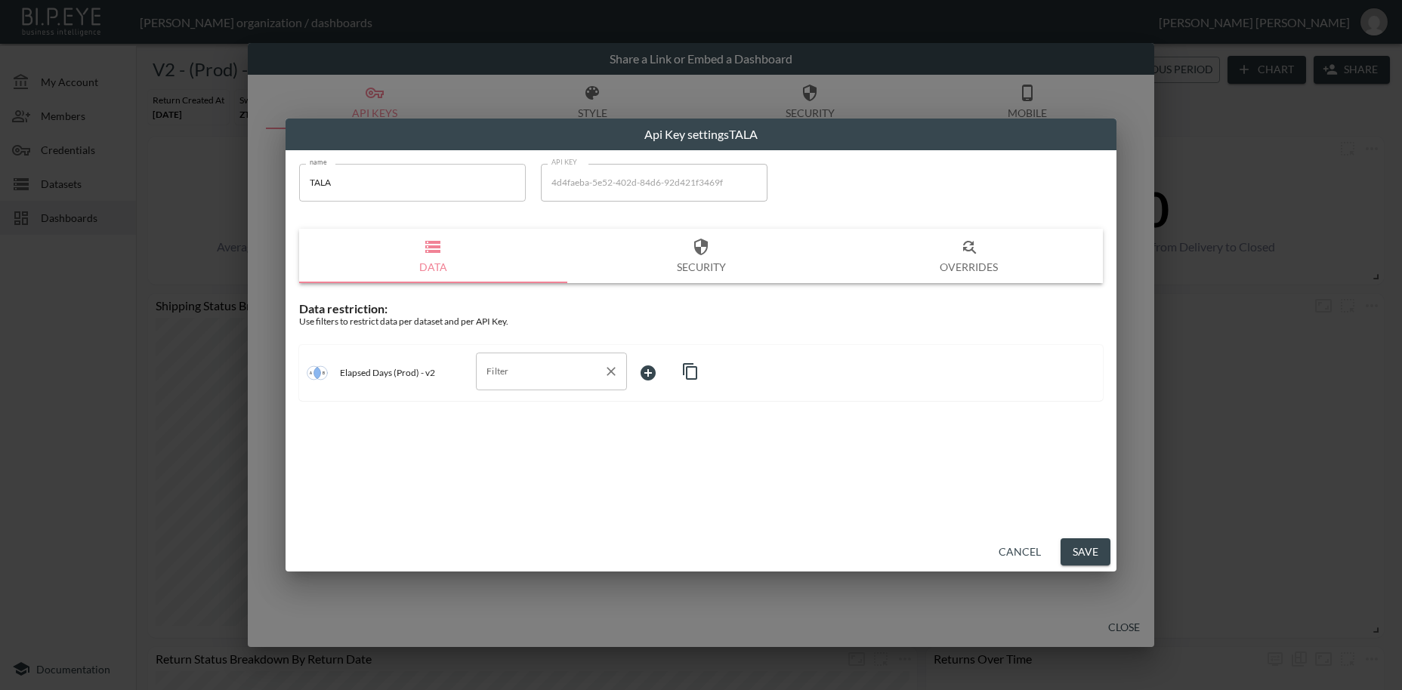
click at [511, 375] on input "Filter" at bounding box center [540, 372] width 115 height 24
click at [523, 413] on span "swap_id" at bounding box center [551, 408] width 127 height 14
type input "swap_id"
click at [656, 377] on body "BI.P.EYE, Interactive Analytics Dashboards - app [PERSON_NAME] organization / d…" at bounding box center [701, 345] width 1402 height 690
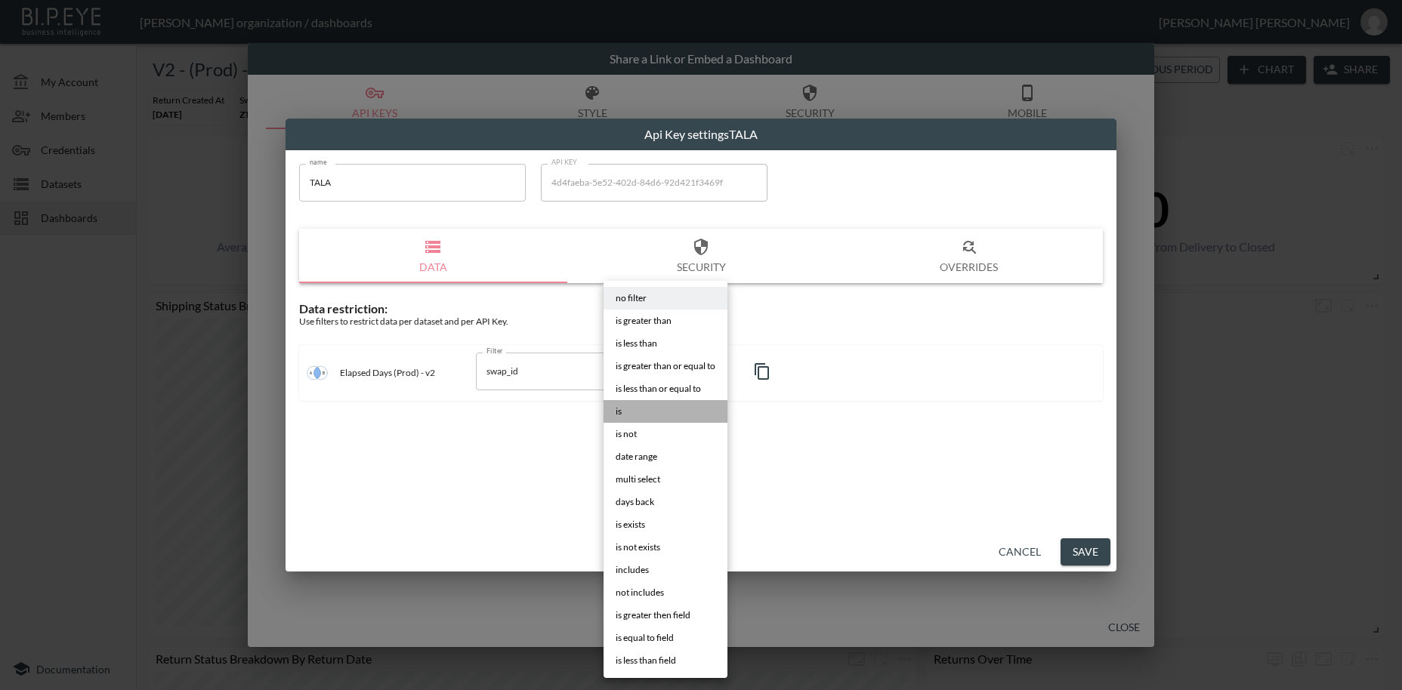
click at [626, 409] on li "is" at bounding box center [666, 411] width 124 height 23
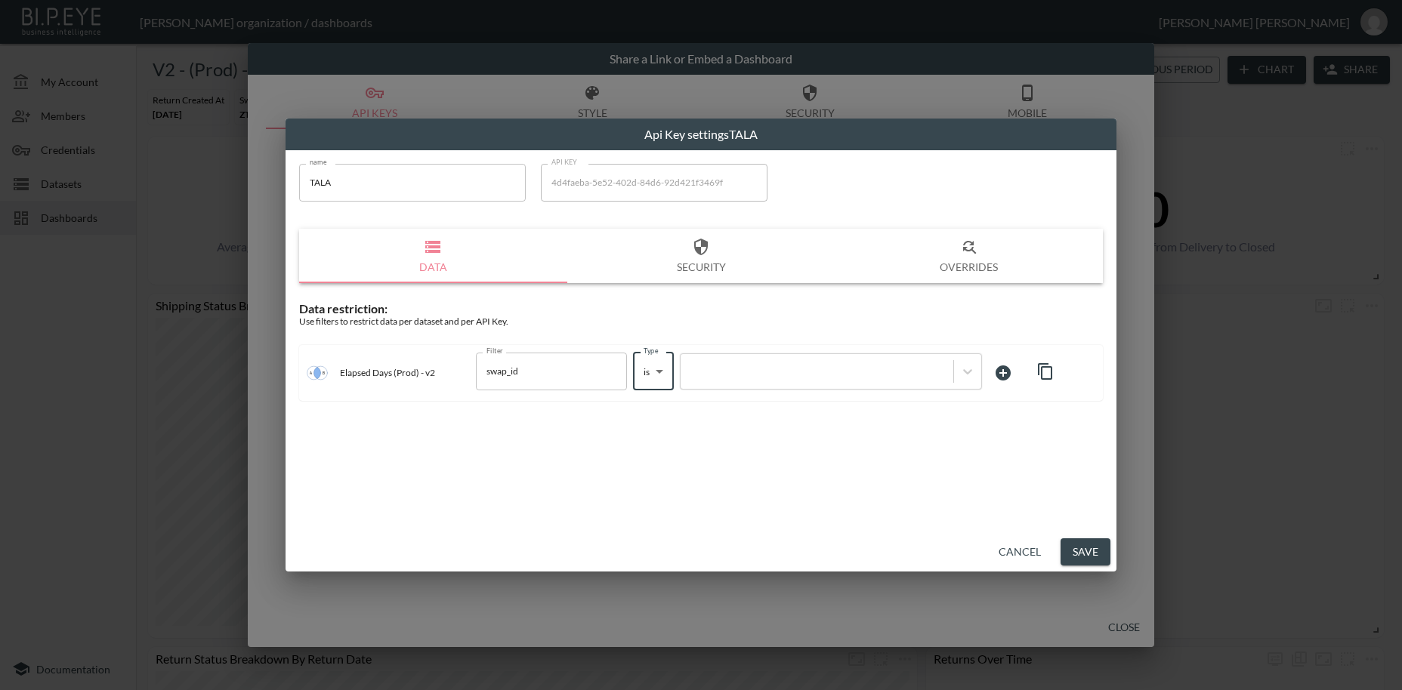
type input "is"
click at [719, 370] on div at bounding box center [817, 371] width 258 height 14
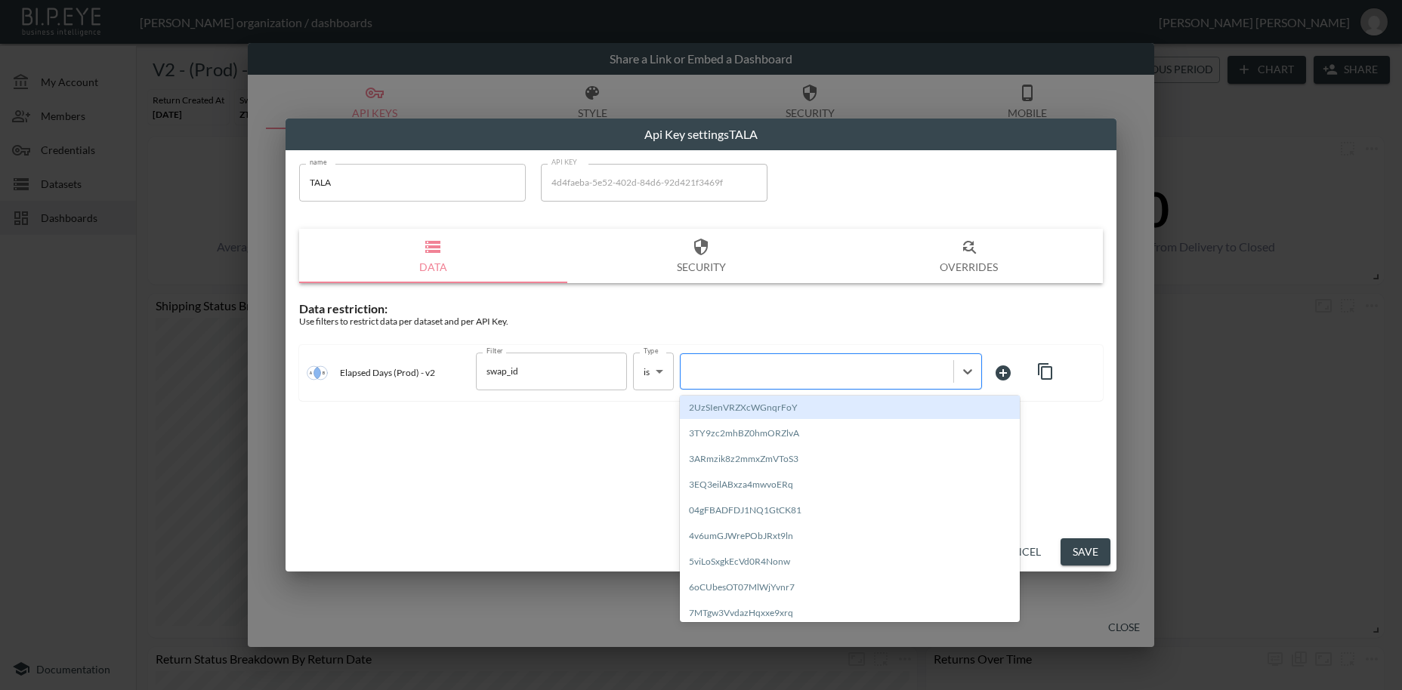
paste input "5xCSO5hpEY3uWRy6xMio"
type input "5xCSO5hpEY3uWRy6xMio"
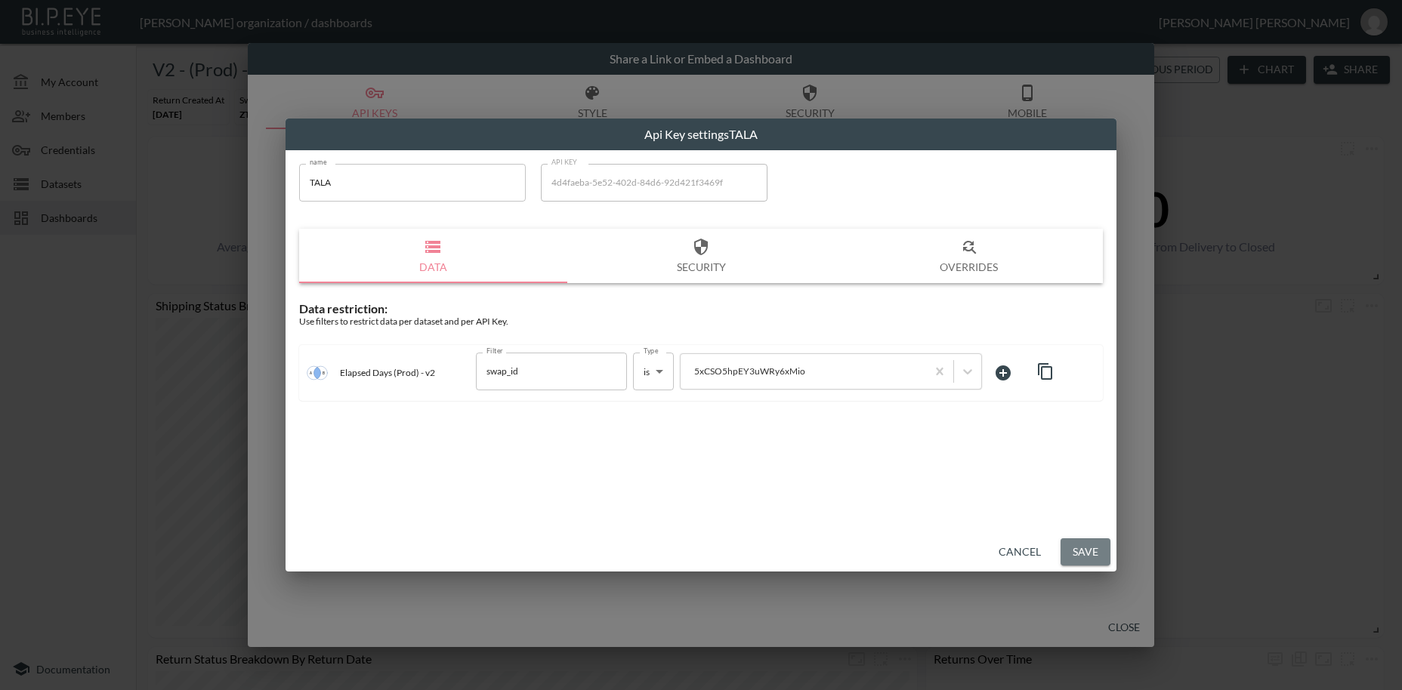
click at [1094, 553] on button "Save" at bounding box center [1086, 553] width 50 height 28
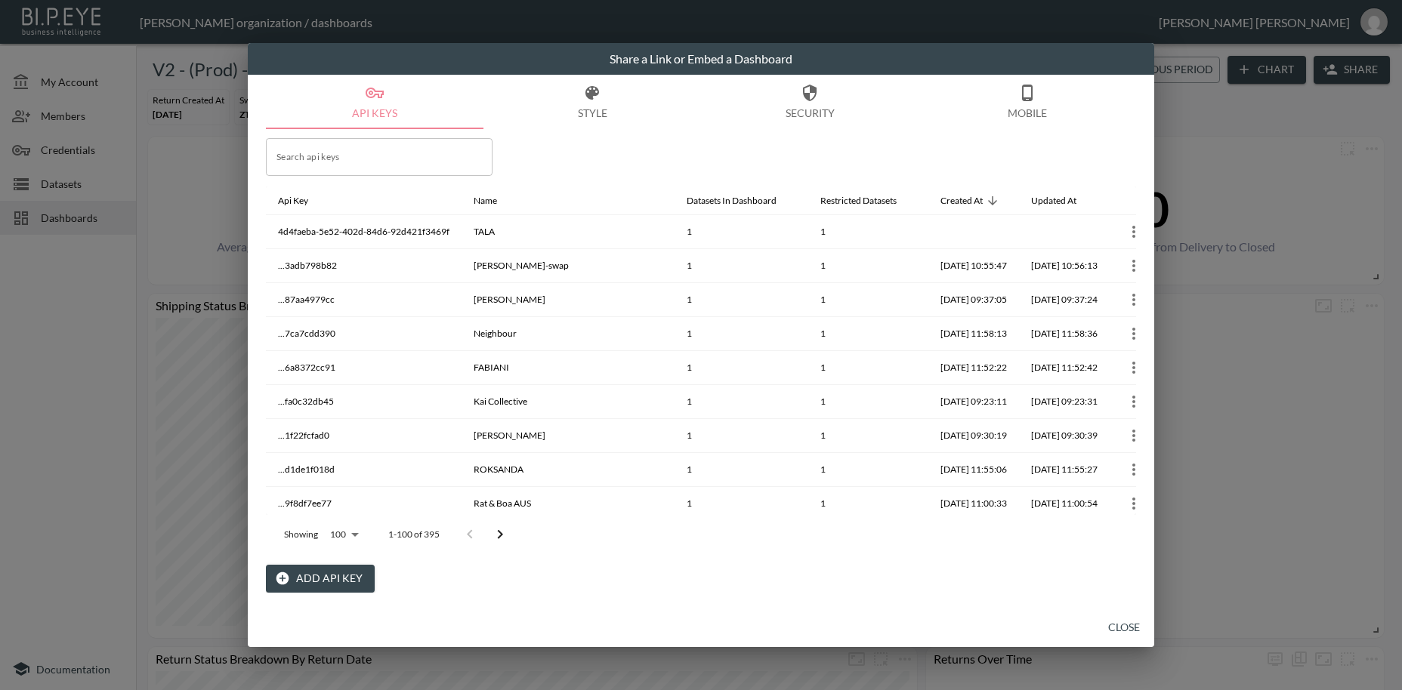
click at [1129, 630] on button "Close" at bounding box center [1124, 628] width 48 height 28
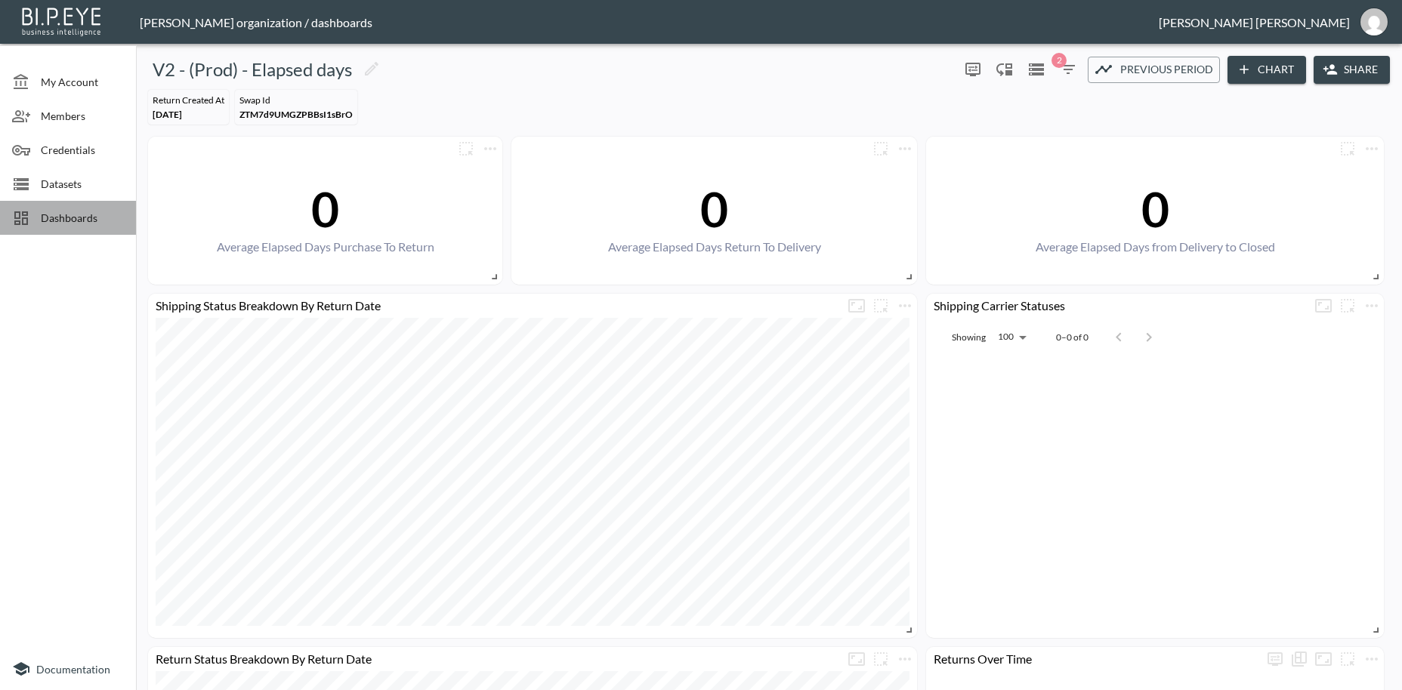
click at [66, 216] on span "Dashboards" at bounding box center [82, 218] width 83 height 16
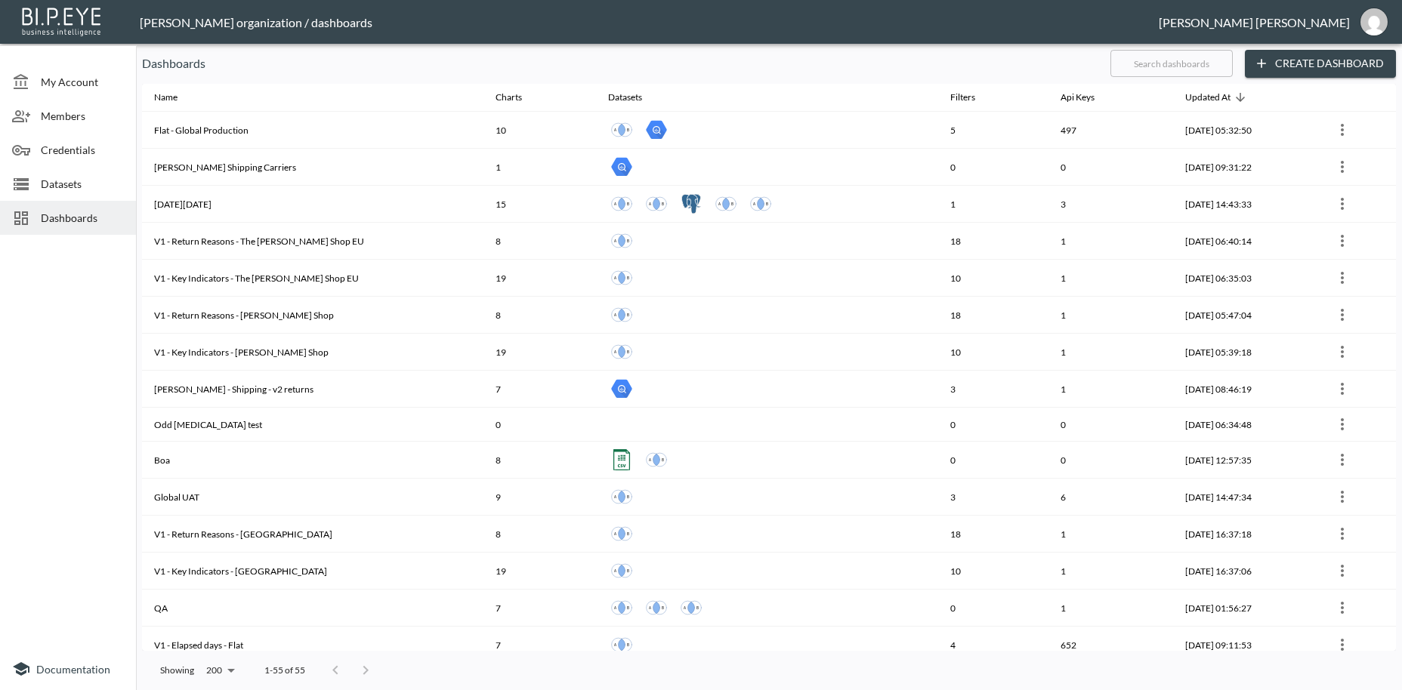
click at [1128, 60] on input "text" at bounding box center [1171, 64] width 122 height 38
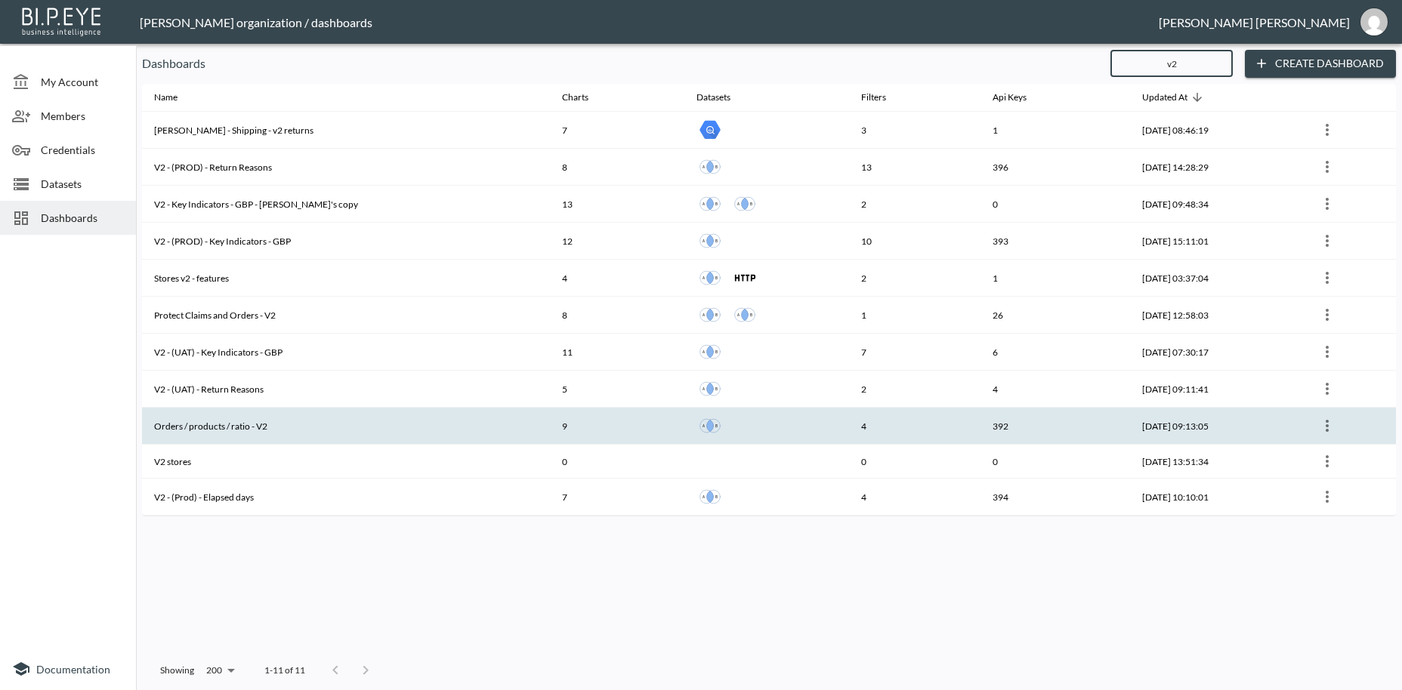
type input "v2"
click at [246, 431] on th "Orders / products / ratio - V2" at bounding box center [346, 426] width 408 height 37
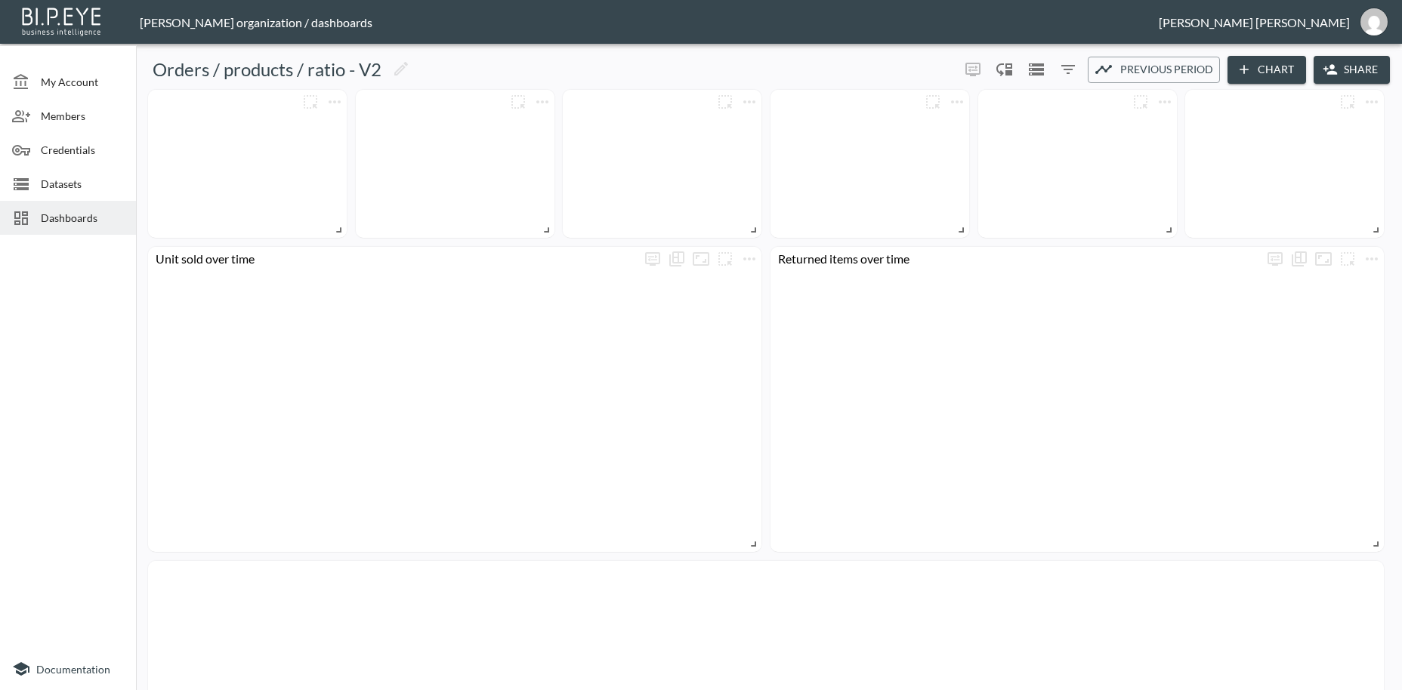
click at [1345, 74] on button "Share" at bounding box center [1352, 70] width 76 height 28
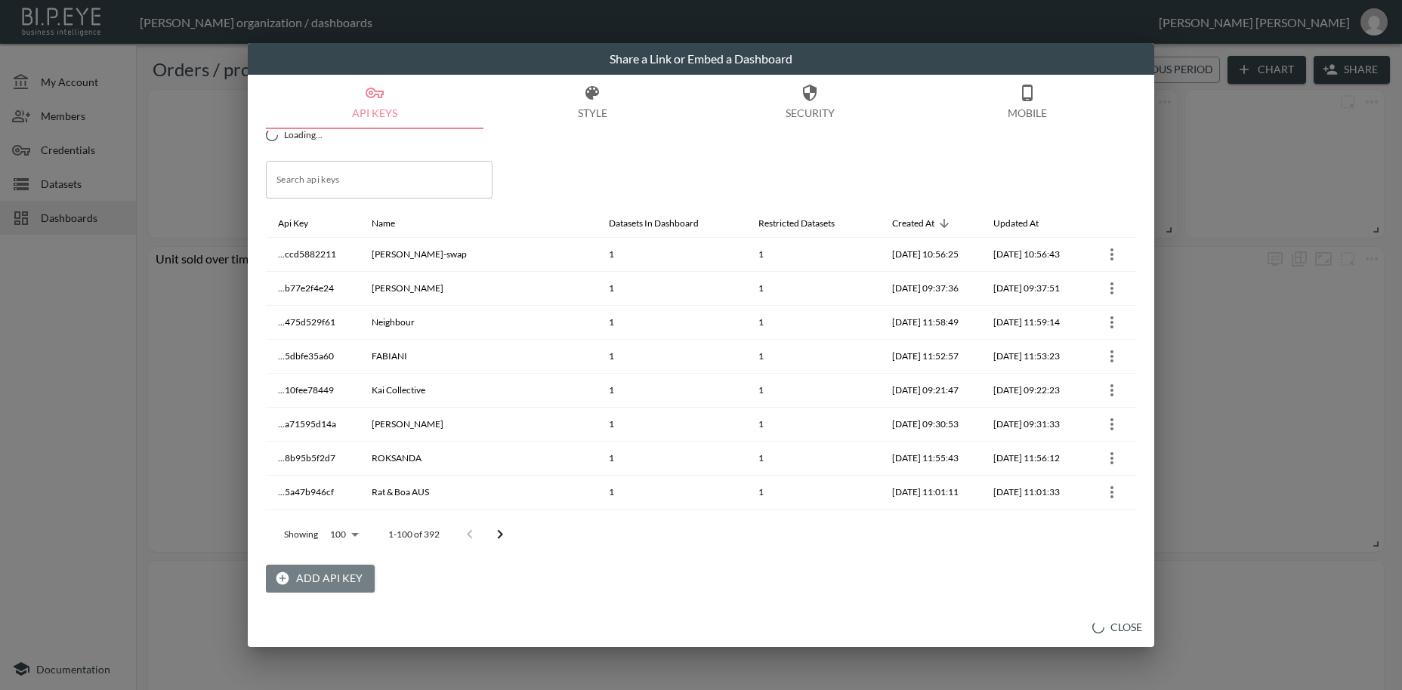
click at [341, 578] on button "Add API Key" at bounding box center [320, 579] width 109 height 28
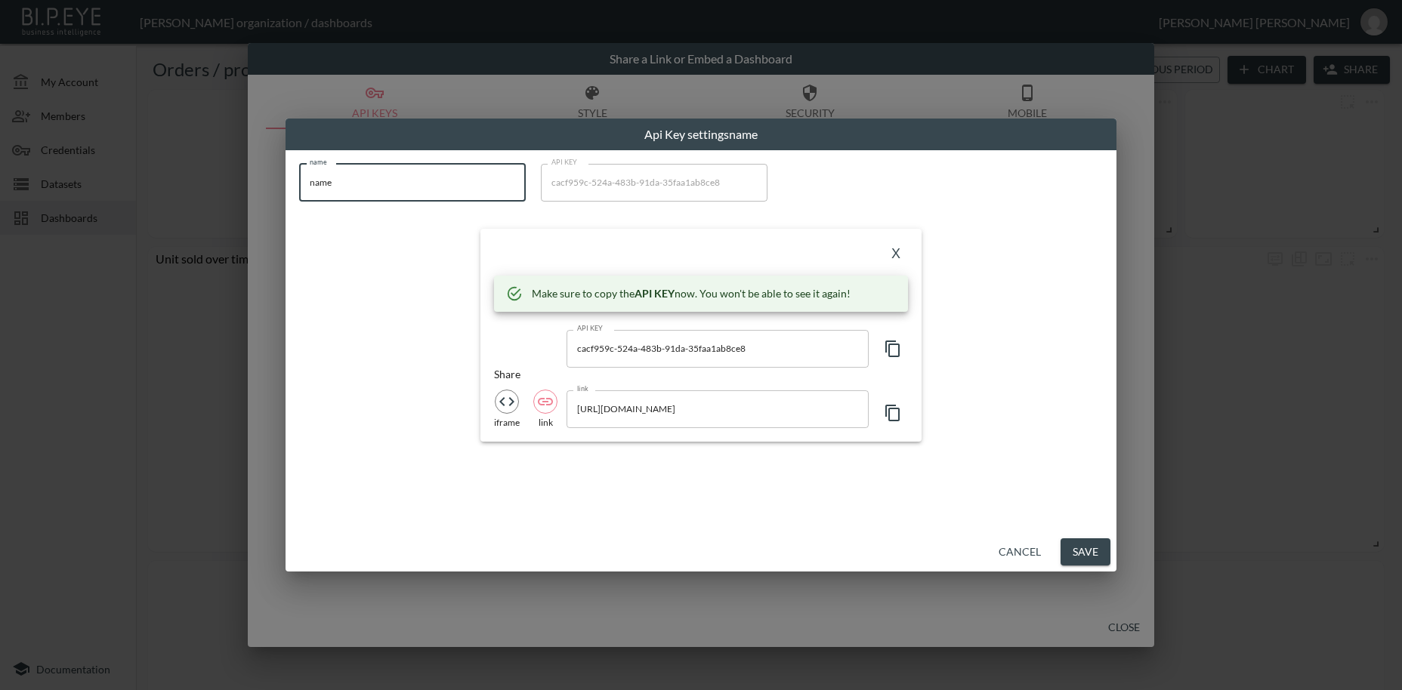
drag, startPoint x: 403, startPoint y: 188, endPoint x: 278, endPoint y: 186, distance: 124.7
click at [299, 182] on input "name" at bounding box center [412, 183] width 227 height 38
paste input "TALA"
type input "TALA"
click at [892, 351] on icon "button" at bounding box center [893, 349] width 18 height 18
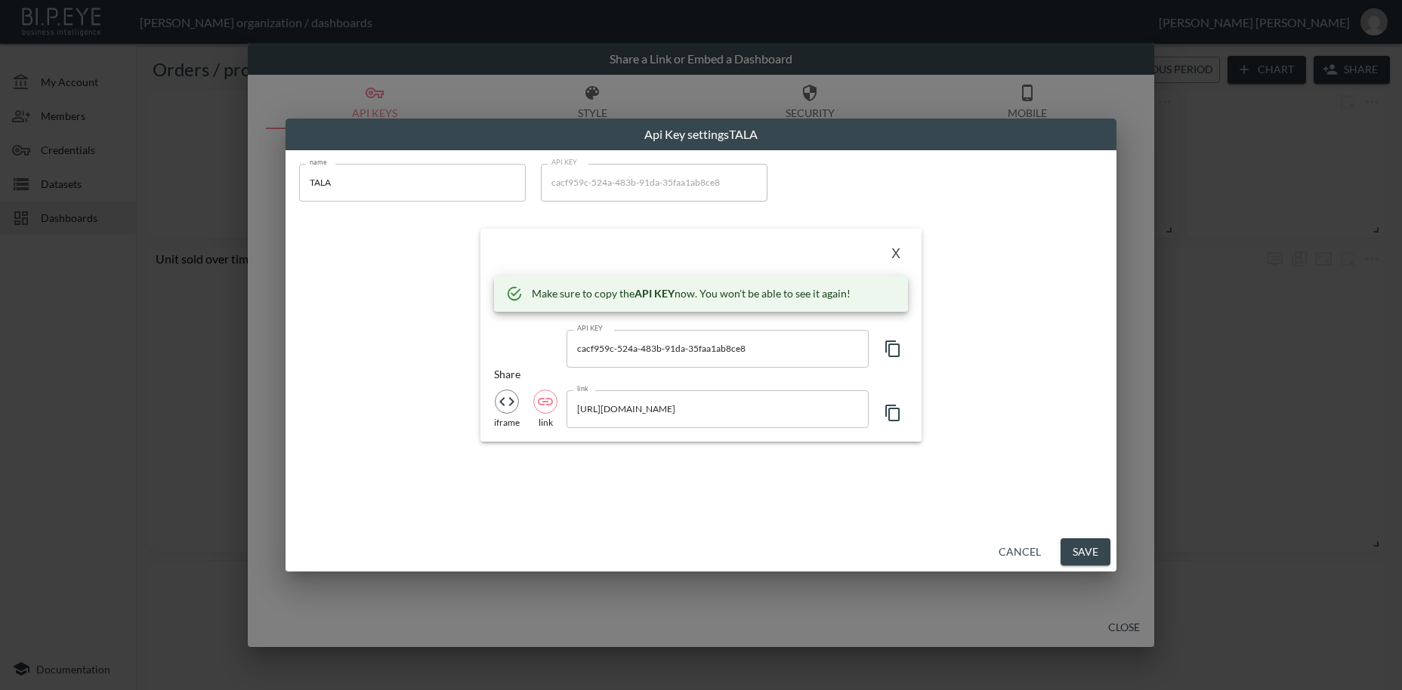
click at [891, 351] on icon "button" at bounding box center [893, 349] width 18 height 18
click at [899, 250] on button "X" at bounding box center [896, 254] width 24 height 24
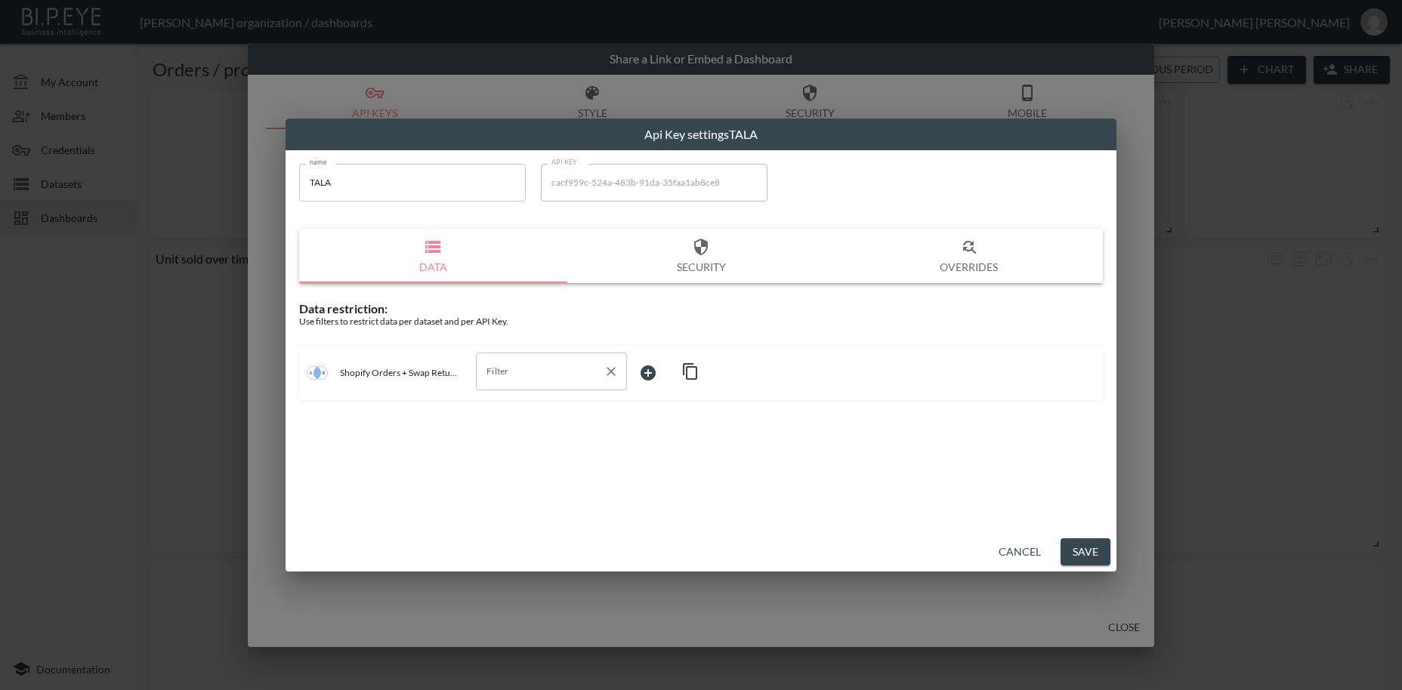
click at [533, 375] on input "Filter" at bounding box center [540, 372] width 115 height 24
click at [511, 404] on span "swap_id" at bounding box center [551, 408] width 127 height 14
type input "swap_id"
click at [661, 378] on body "BI.P.EYE, Interactive Analytics Dashboards - app [PERSON_NAME] organization / d…" at bounding box center [701, 345] width 1402 height 690
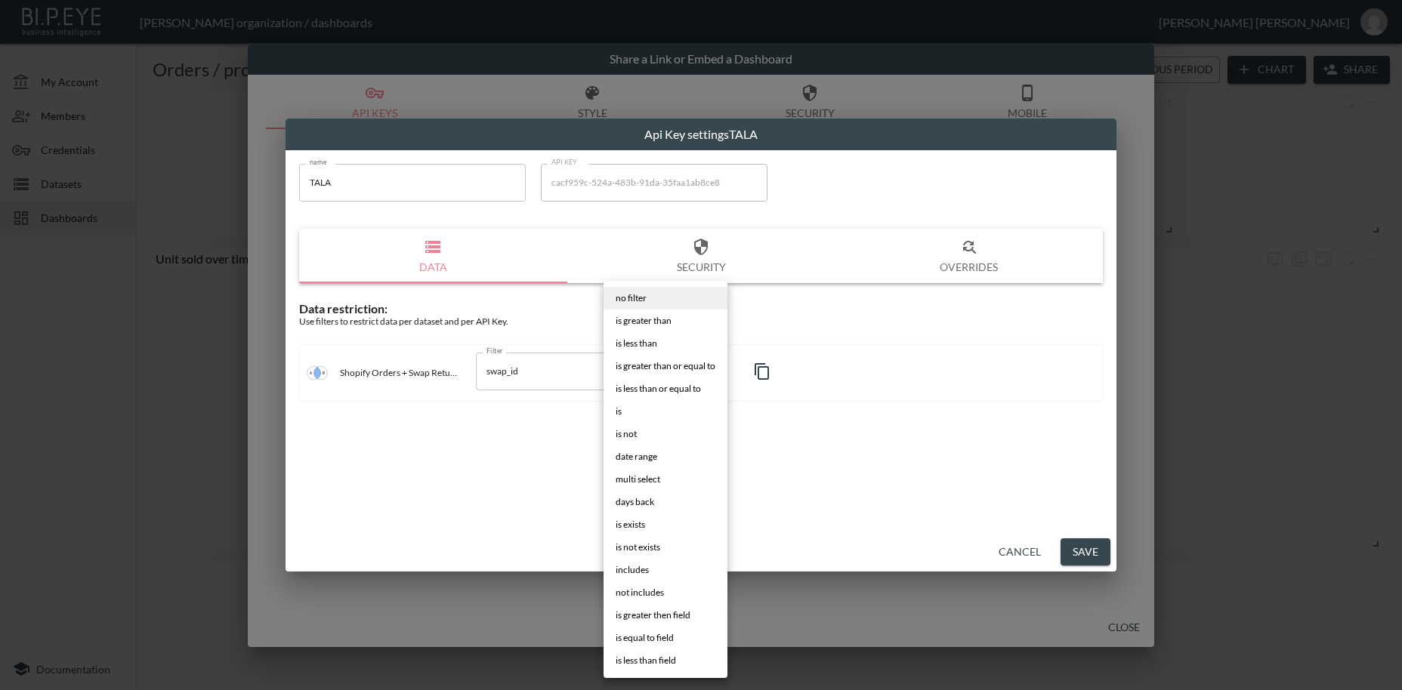
click at [631, 409] on li "is" at bounding box center [666, 411] width 124 height 23
type input "is"
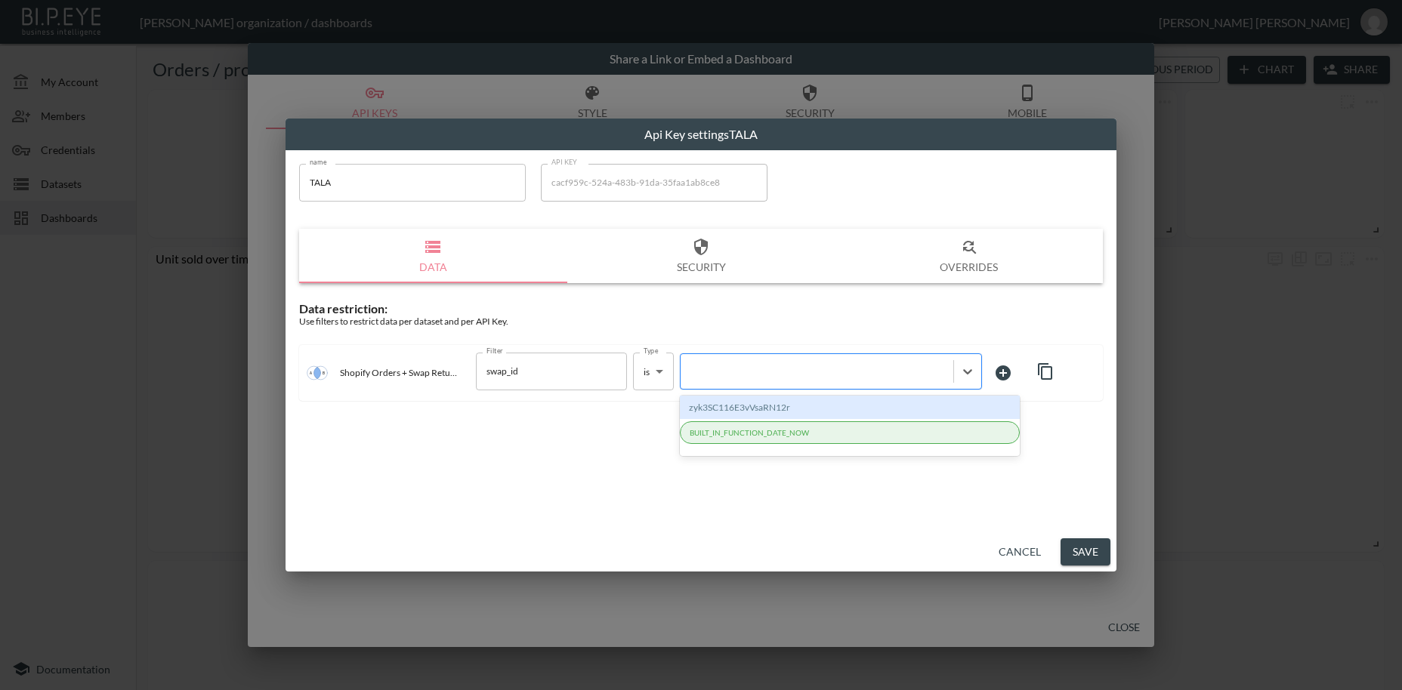
click at [732, 378] on div at bounding box center [817, 371] width 258 height 14
paste input "5xCSO5hpEY3uWRy6xMio"
type input "5xCSO5hpEY3uWRy6xMio"
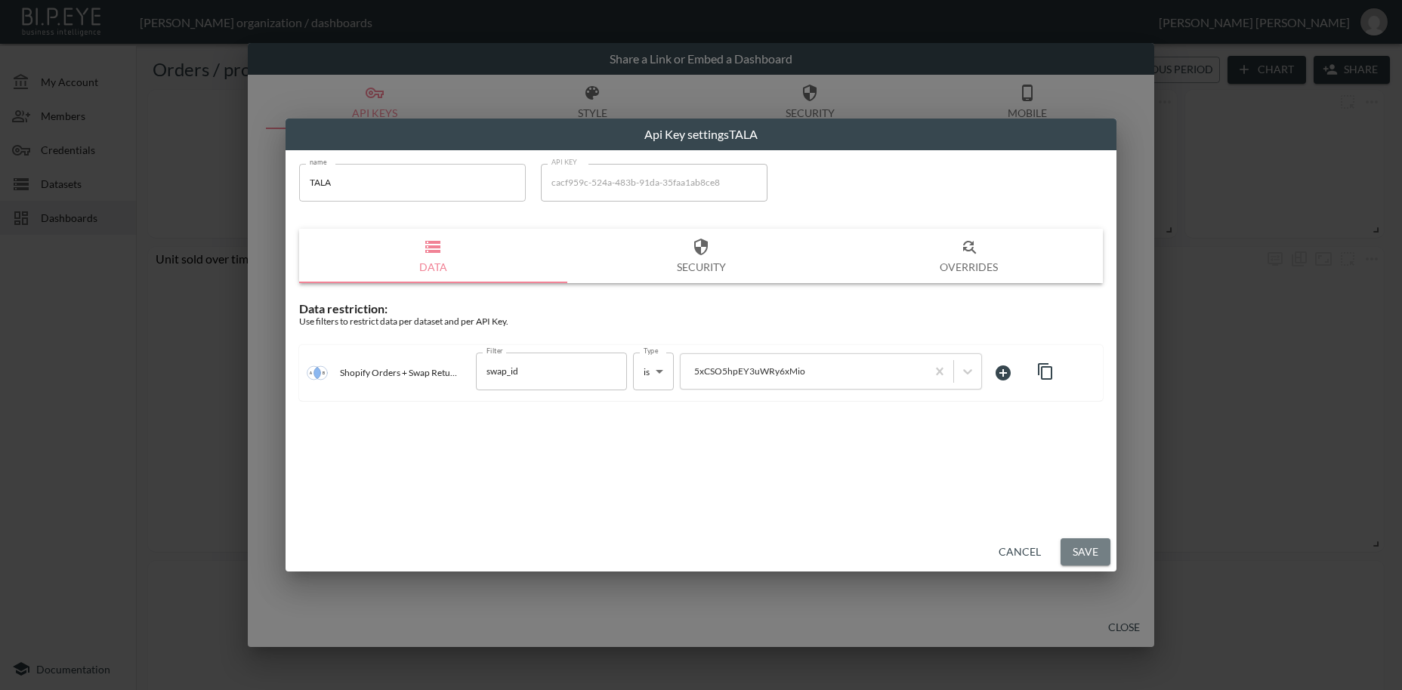
click at [1094, 557] on button "Save" at bounding box center [1086, 553] width 50 height 28
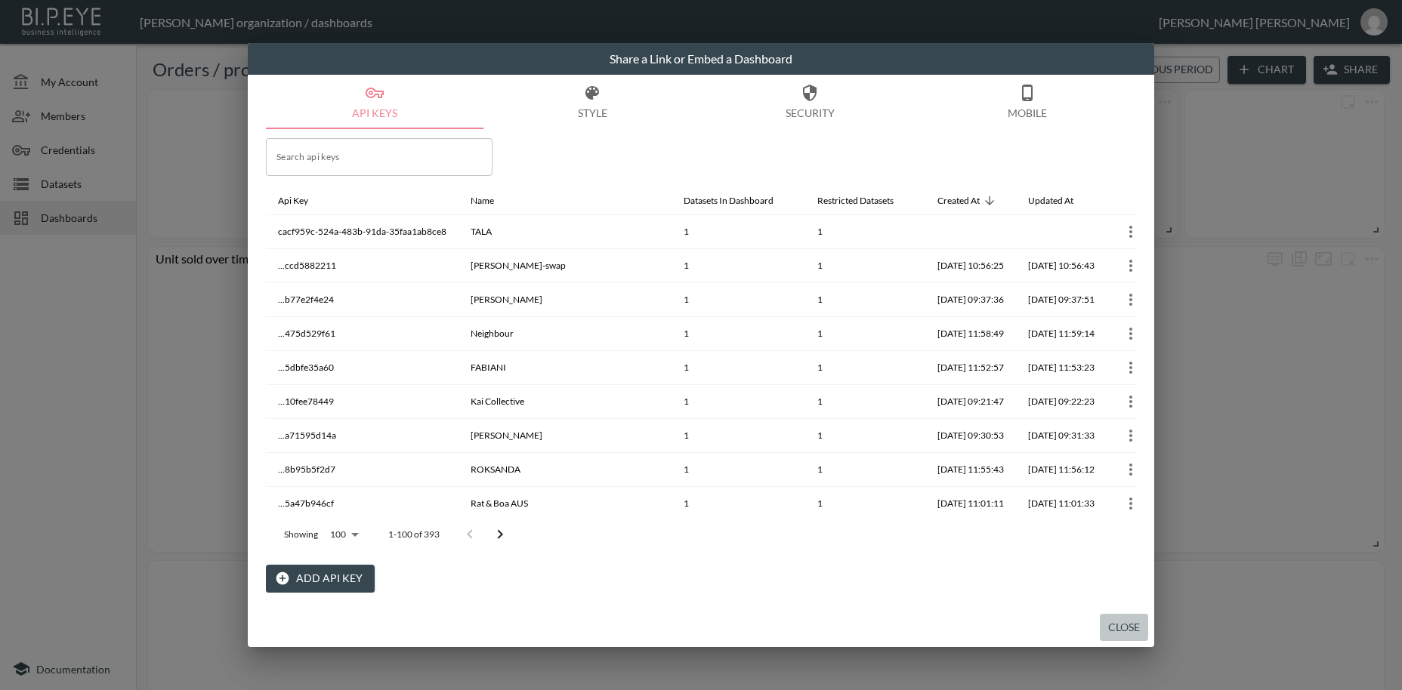
click at [1126, 626] on button "Close" at bounding box center [1124, 628] width 48 height 28
